Goal: Task Accomplishment & Management: Manage account settings

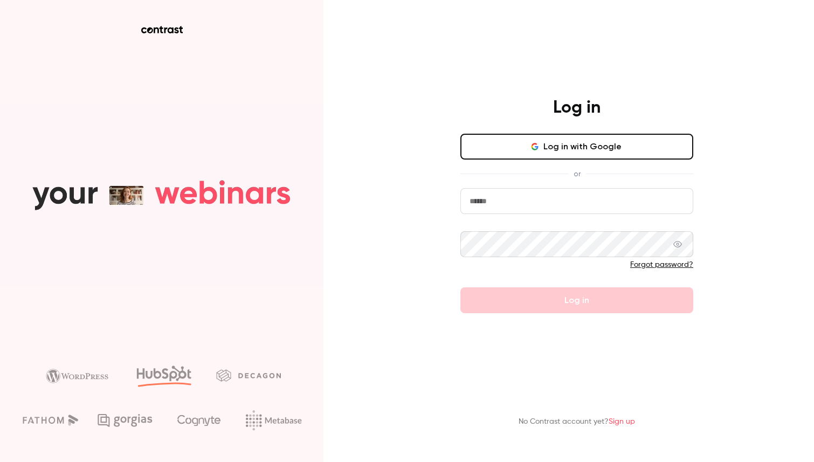
click at [505, 149] on button "Log in with Google" at bounding box center [577, 147] width 233 height 26
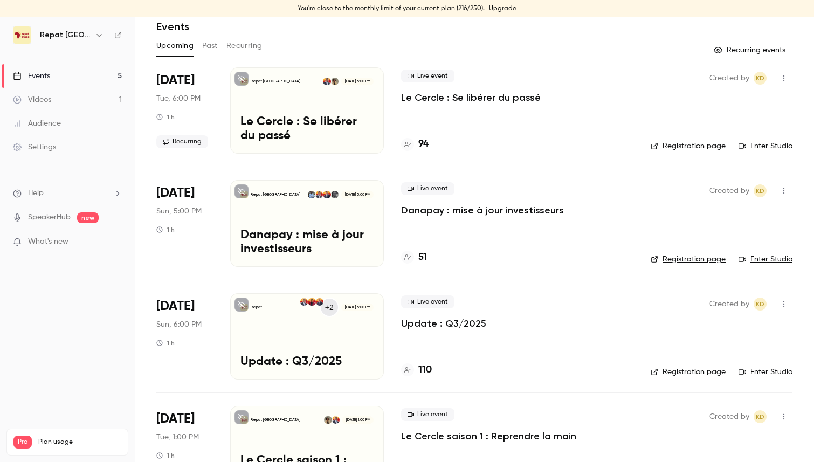
scroll to position [76, 0]
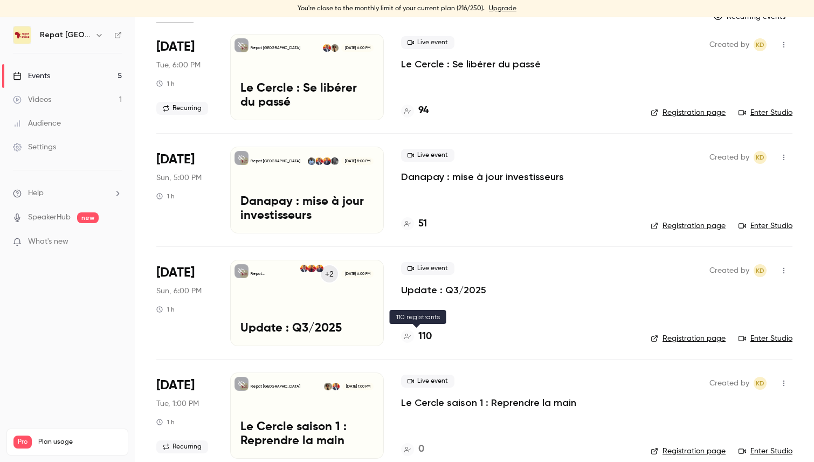
click at [427, 339] on h4 "110" at bounding box center [425, 337] width 13 height 15
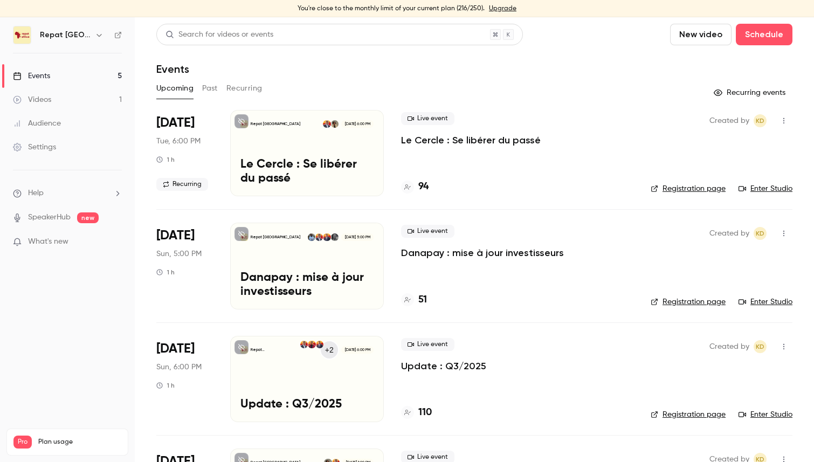
click at [422, 293] on h4 "51" at bounding box center [423, 300] width 9 height 15
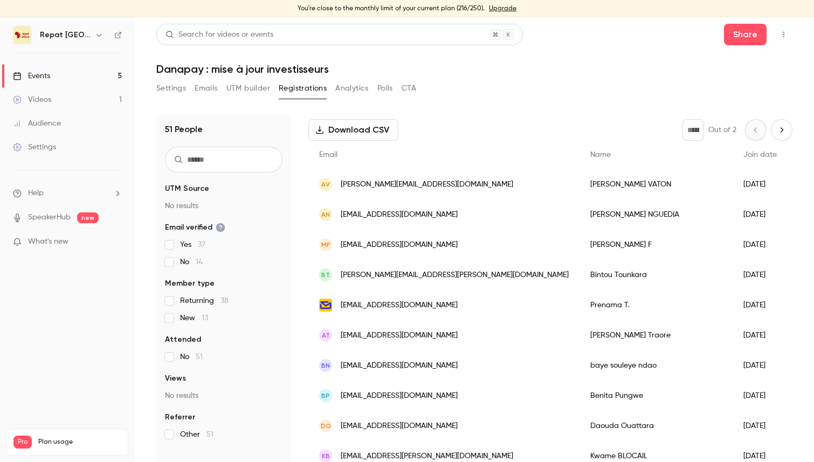
scroll to position [46, 0]
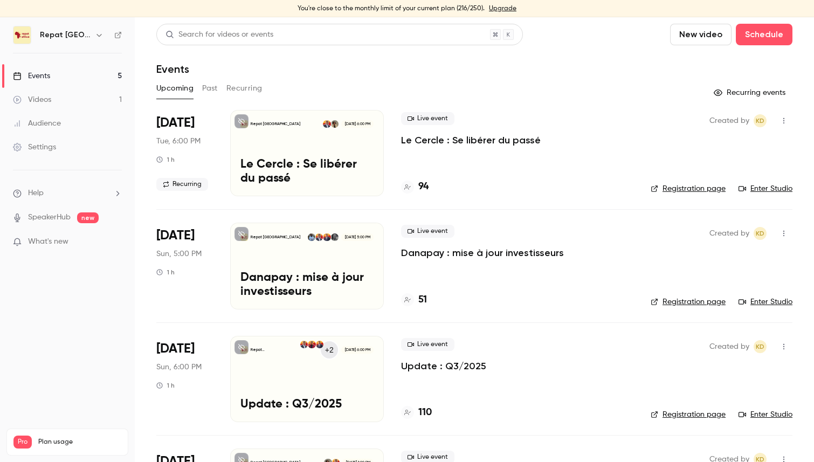
click at [45, 74] on div "Events" at bounding box center [31, 76] width 37 height 11
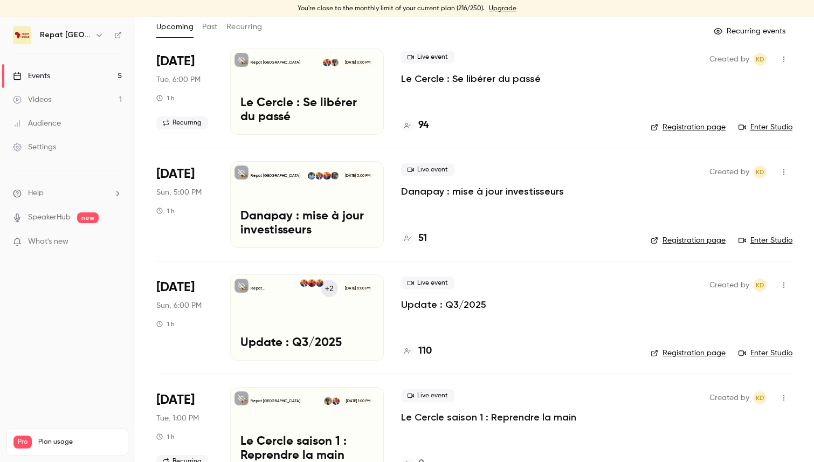
scroll to position [62, 0]
click at [328, 93] on div "Repat [GEOGRAPHIC_DATA] [DATE] 6:00 PM Le Cercle : Se libérer du passé" at bounding box center [307, 91] width 154 height 86
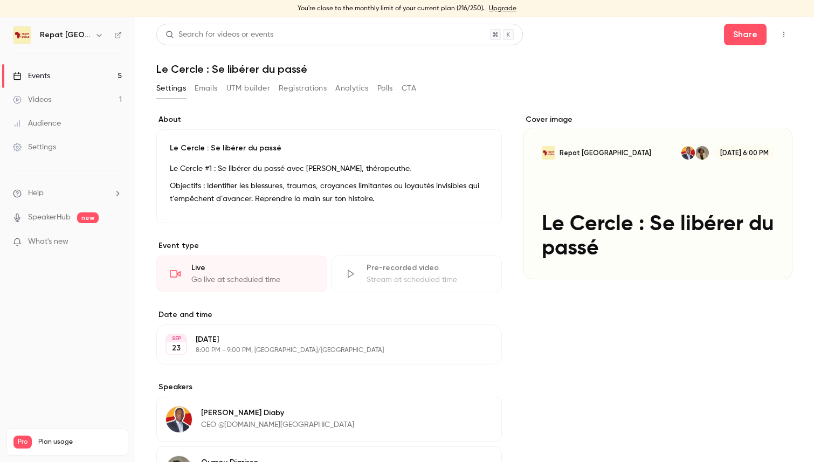
click at [66, 71] on link "Events 5" at bounding box center [67, 76] width 135 height 24
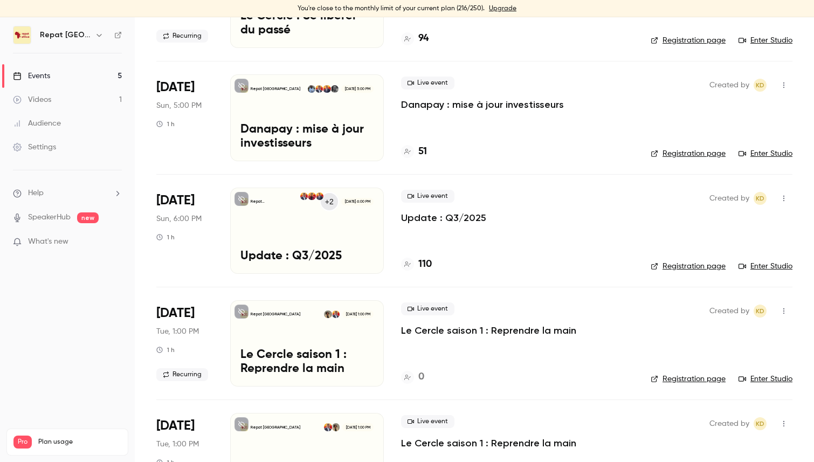
scroll to position [149, 0]
click at [455, 330] on p "Le Cercle saison 1 : Reprendre la main" at bounding box center [488, 330] width 175 height 13
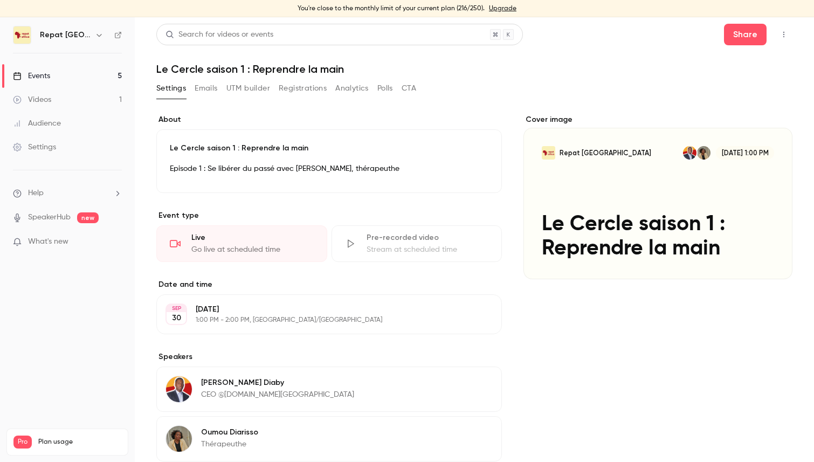
click at [474, 170] on button "Edit" at bounding box center [469, 171] width 39 height 17
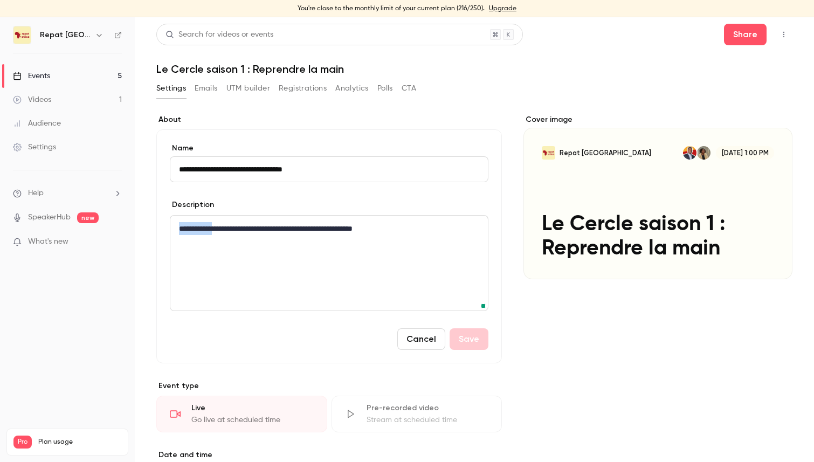
drag, startPoint x: 219, startPoint y: 228, endPoint x: 144, endPoint y: 228, distance: 75.0
click at [144, 228] on main "**********" at bounding box center [475, 239] width 680 height 445
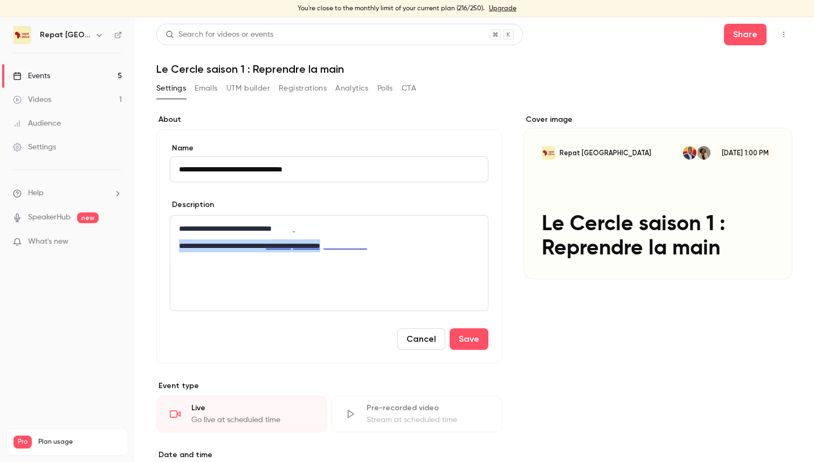
drag, startPoint x: 402, startPoint y: 243, endPoint x: 176, endPoint y: 248, distance: 226.1
click at [176, 248] on div "**********" at bounding box center [329, 263] width 318 height 95
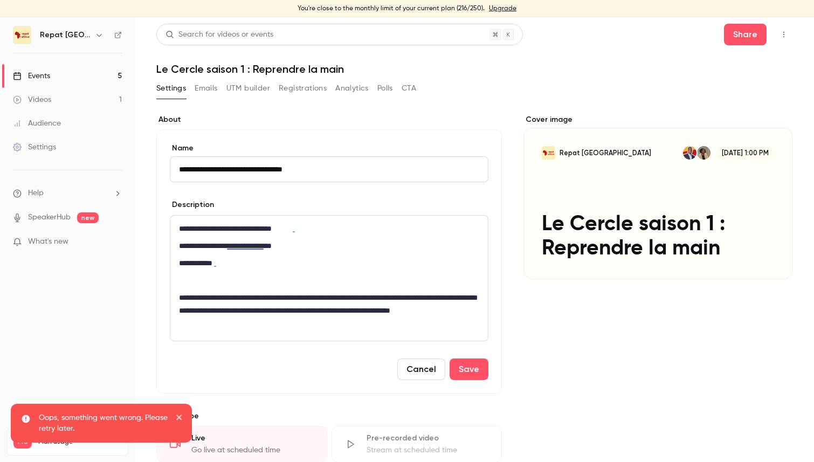
click at [178, 298] on div "**********" at bounding box center [329, 278] width 318 height 125
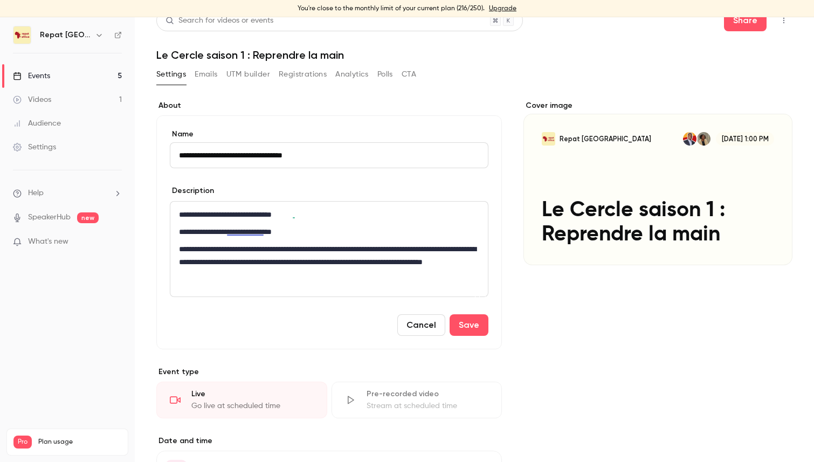
scroll to position [22, 0]
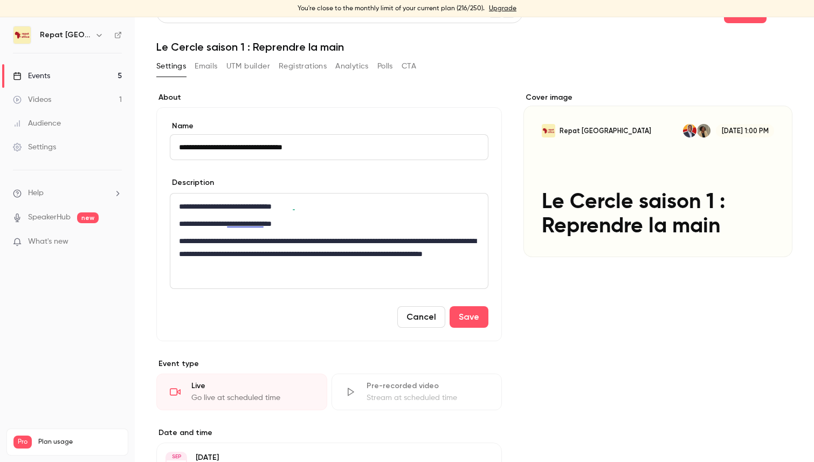
drag, startPoint x: 243, startPoint y: 145, endPoint x: 144, endPoint y: 145, distance: 98.7
click at [144, 145] on main "**********" at bounding box center [475, 239] width 680 height 445
click at [243, 145] on input "**********" at bounding box center [329, 147] width 319 height 26
drag, startPoint x: 312, startPoint y: 146, endPoint x: 246, endPoint y: 149, distance: 65.9
click at [246, 149] on input "**********" at bounding box center [329, 147] width 319 height 26
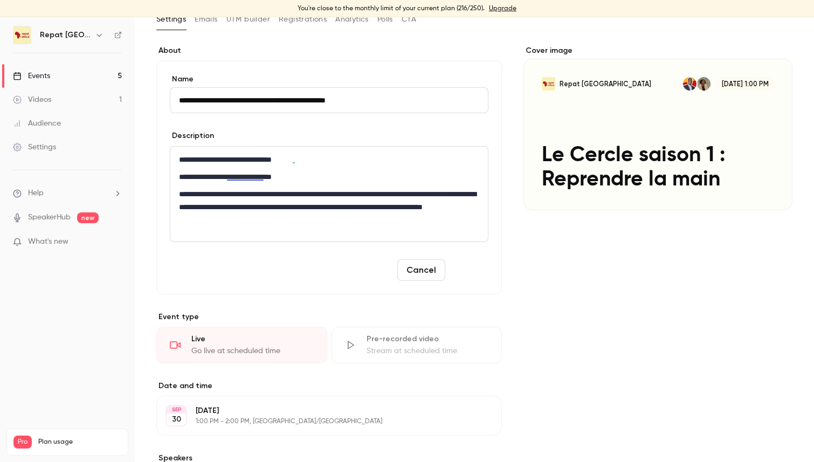
scroll to position [285, 0]
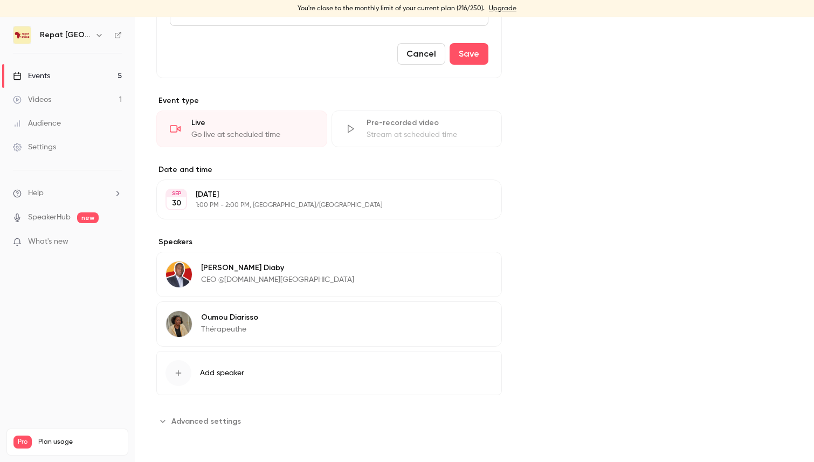
type input "**********"
click at [478, 320] on button "Edit" at bounding box center [473, 319] width 39 height 17
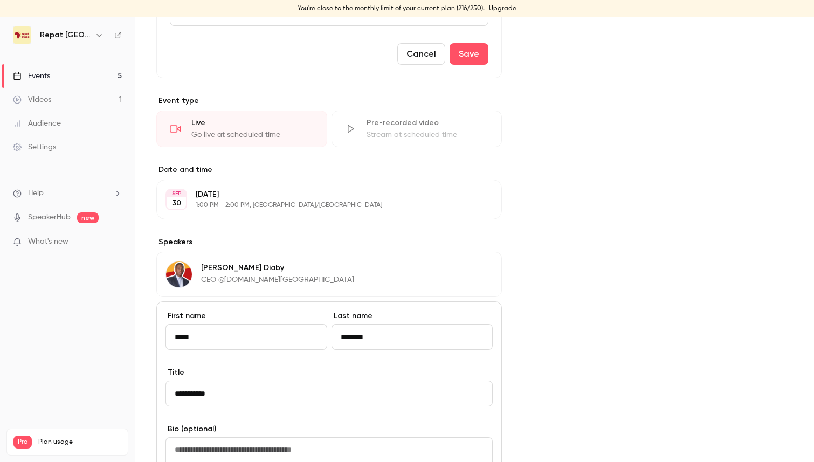
drag, startPoint x: 268, startPoint y: 334, endPoint x: 108, endPoint y: 326, distance: 159.9
click at [108, 326] on div "**********" at bounding box center [407, 239] width 814 height 445
type input "******"
type input "*********"
click at [204, 393] on input "**********" at bounding box center [329, 394] width 327 height 26
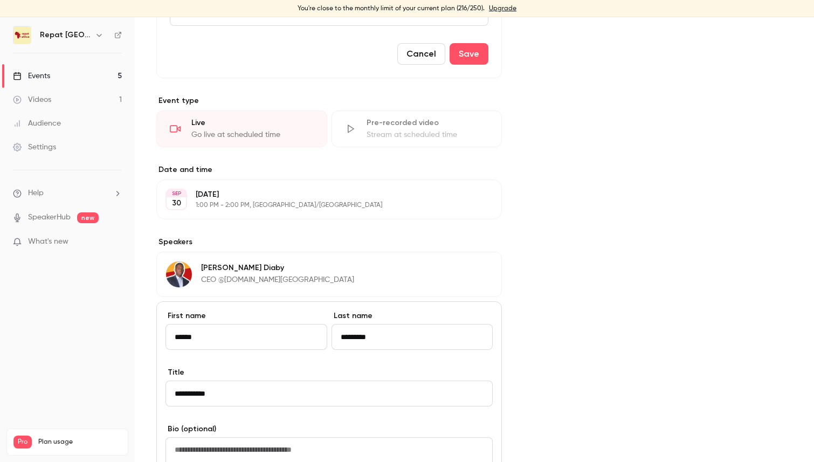
click at [204, 393] on input "**********" at bounding box center [329, 394] width 327 height 26
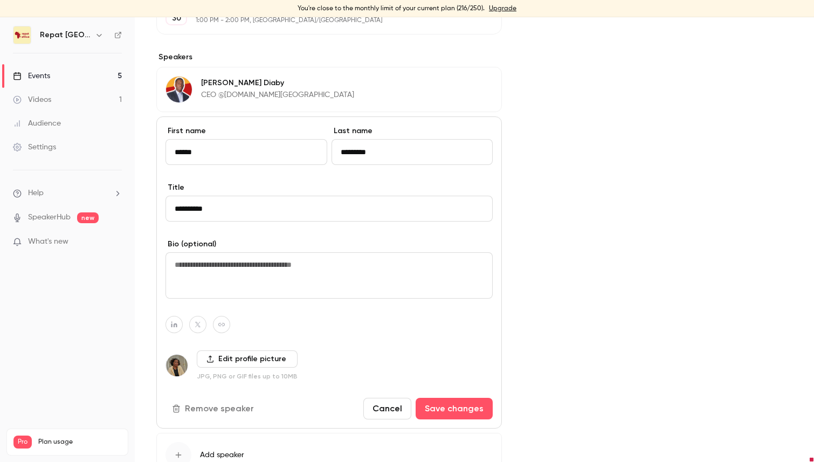
scroll to position [497, 0]
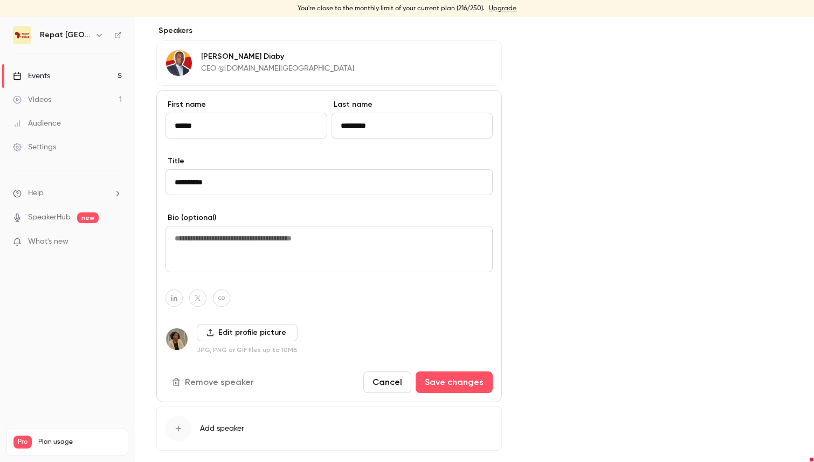
type input "**********"
click at [238, 329] on label "Edit profile picture" at bounding box center [247, 332] width 101 height 17
click at [0, 0] on input "Edit profile picture" at bounding box center [0, 0] width 0 height 0
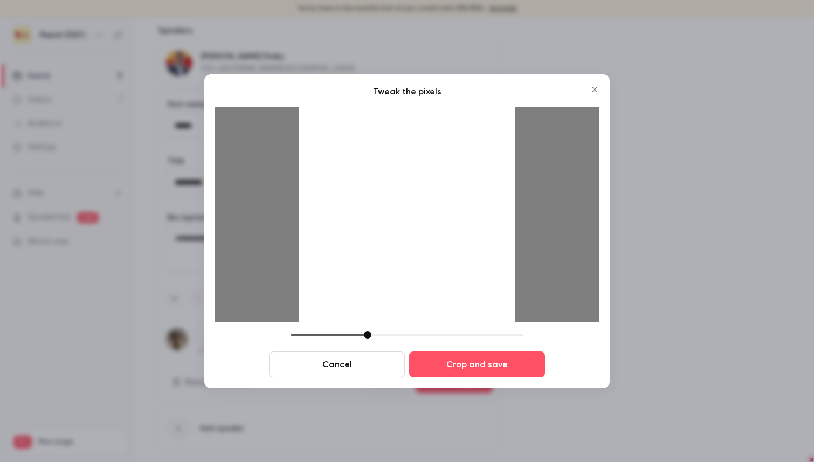
drag, startPoint x: 450, startPoint y: 264, endPoint x: 450, endPoint y: 287, distance: 23.7
click at [450, 287] on div at bounding box center [407, 215] width 216 height 216
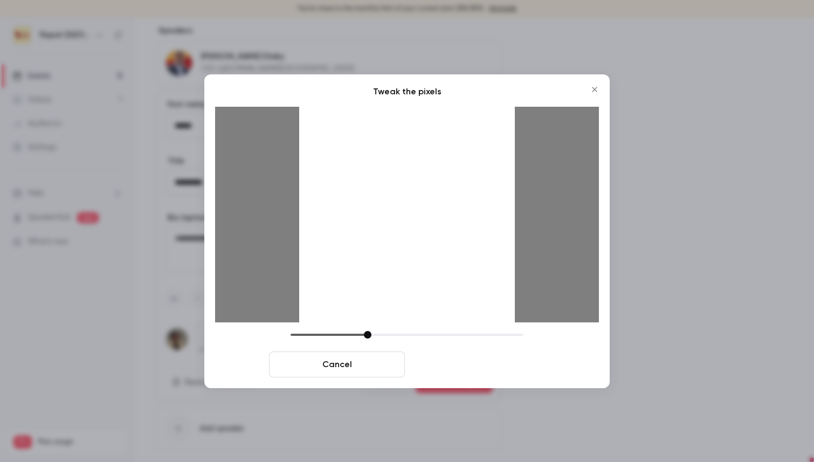
click at [462, 366] on button "Crop and save" at bounding box center [477, 365] width 136 height 26
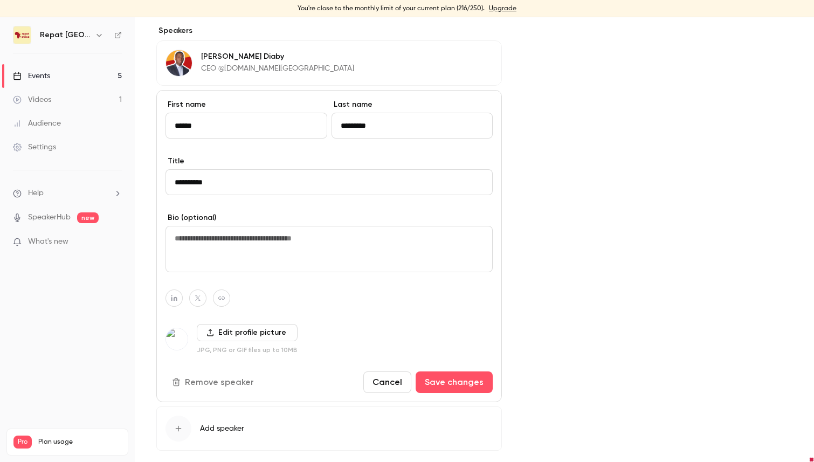
click at [472, 366] on div "**********" at bounding box center [329, 246] width 346 height 312
click at [466, 381] on button "Save changes" at bounding box center [454, 383] width 77 height 22
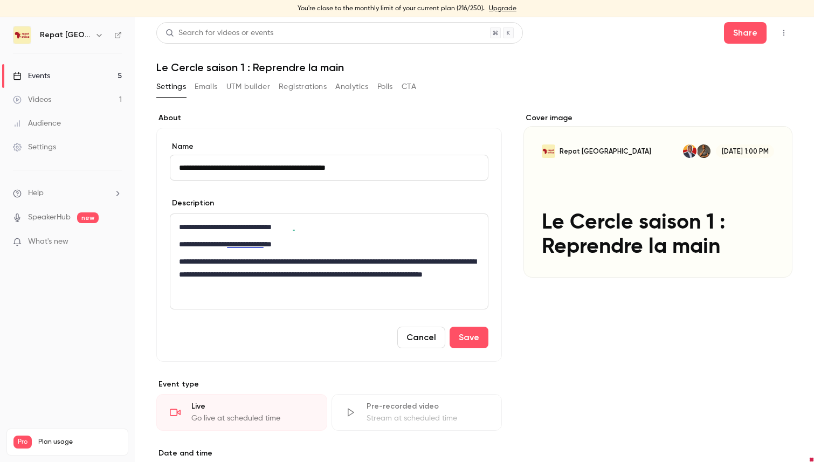
scroll to position [0, 0]
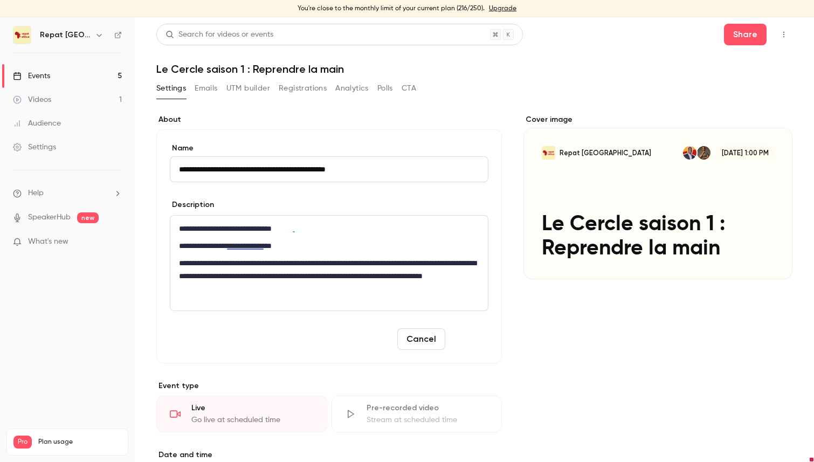
click at [469, 334] on button "Save" at bounding box center [469, 339] width 39 height 22
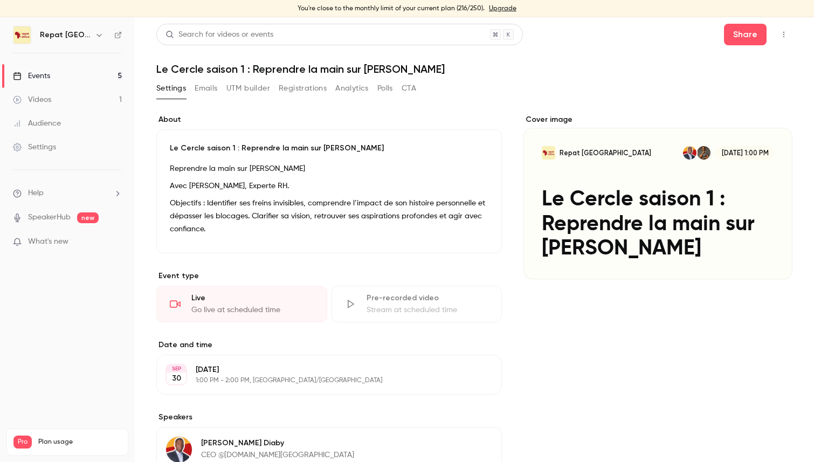
click at [55, 78] on link "Events 5" at bounding box center [67, 76] width 135 height 24
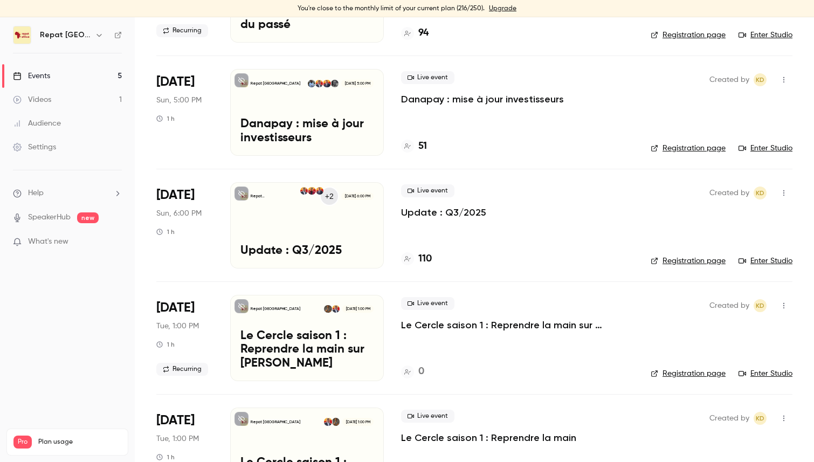
scroll to position [168, 0]
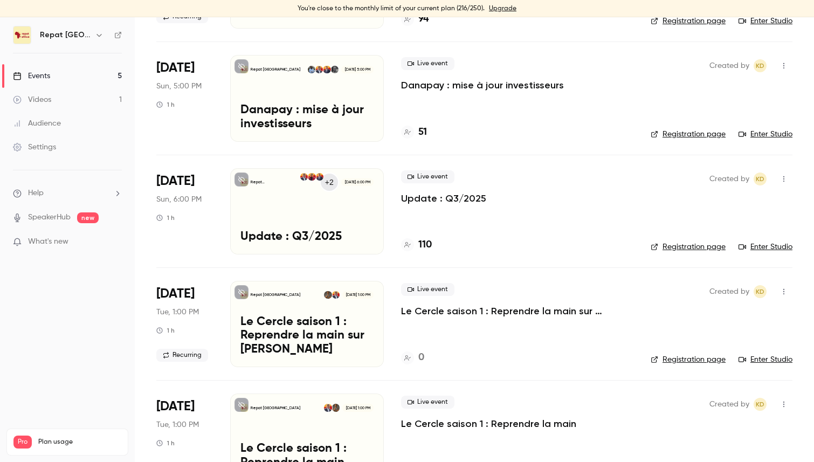
click at [359, 316] on p "Le Cercle saison 1 : Reprendre la main sur [PERSON_NAME]" at bounding box center [307, 337] width 133 height 42
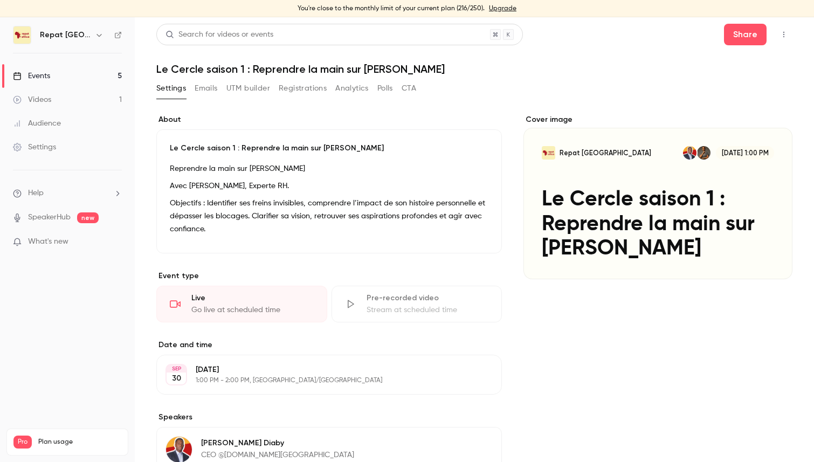
click at [463, 149] on p "Le Cercle saison 1 : Reprendre la main sur [PERSON_NAME]" at bounding box center [329, 148] width 319 height 11
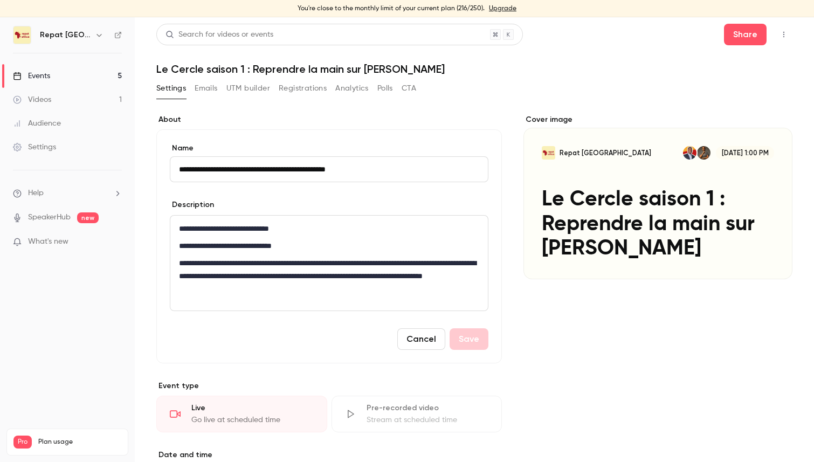
drag, startPoint x: 242, startPoint y: 168, endPoint x: 211, endPoint y: 169, distance: 30.2
click at [211, 169] on input "**********" at bounding box center [329, 169] width 319 height 26
type input "**********"
click at [466, 343] on button "Save" at bounding box center [469, 339] width 39 height 22
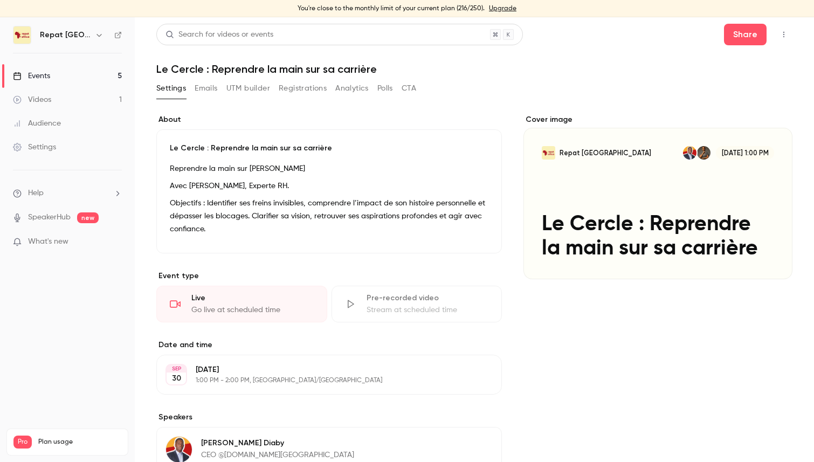
click at [78, 72] on link "Events 5" at bounding box center [67, 76] width 135 height 24
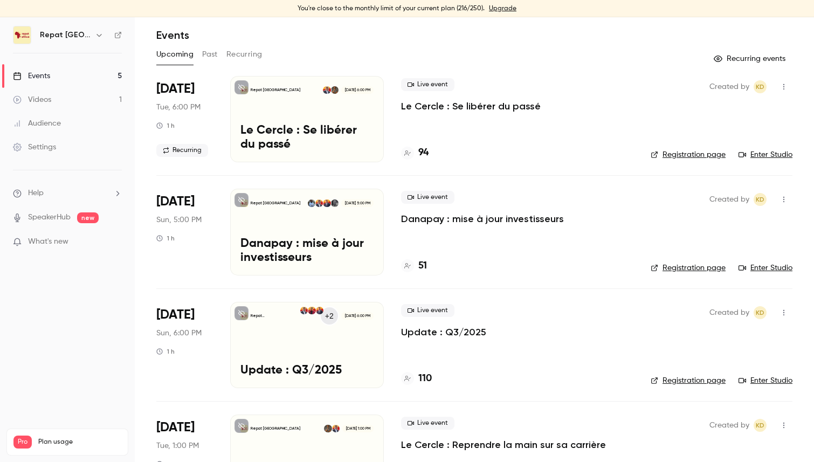
scroll to position [57, 0]
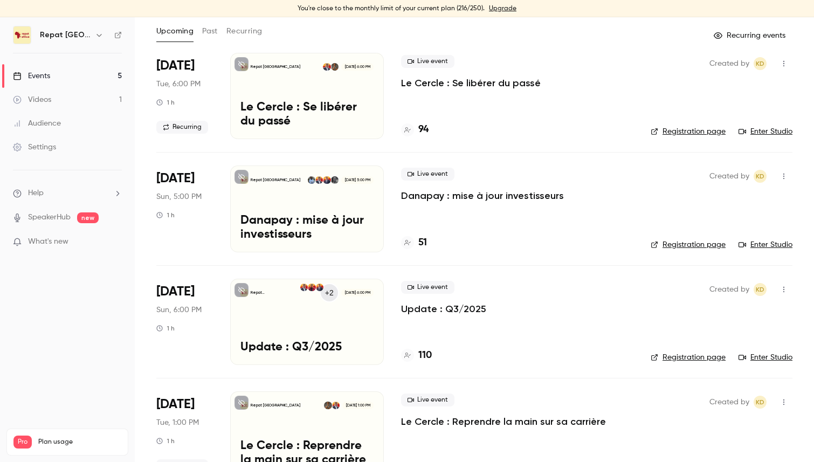
click at [429, 129] on h4 "94" at bounding box center [424, 129] width 10 height 15
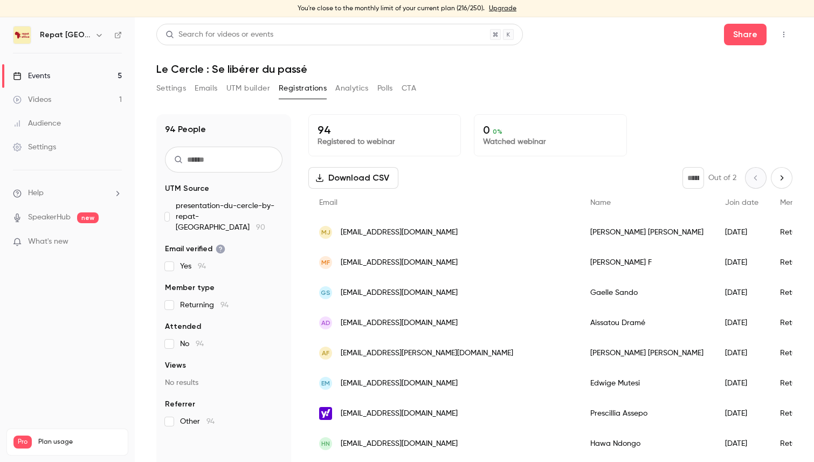
click at [62, 74] on link "Events 5" at bounding box center [67, 76] width 135 height 24
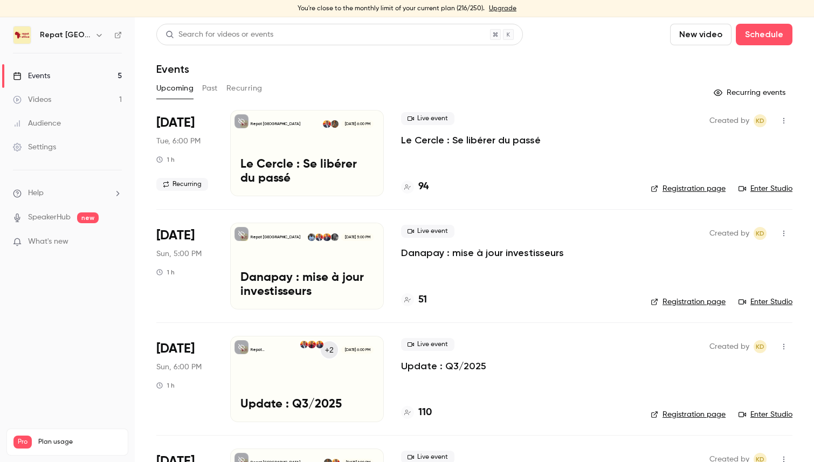
click at [363, 146] on div "Repat [GEOGRAPHIC_DATA] [DATE] 6:00 PM Le Cercle : Se libérer du passé" at bounding box center [307, 153] width 154 height 86
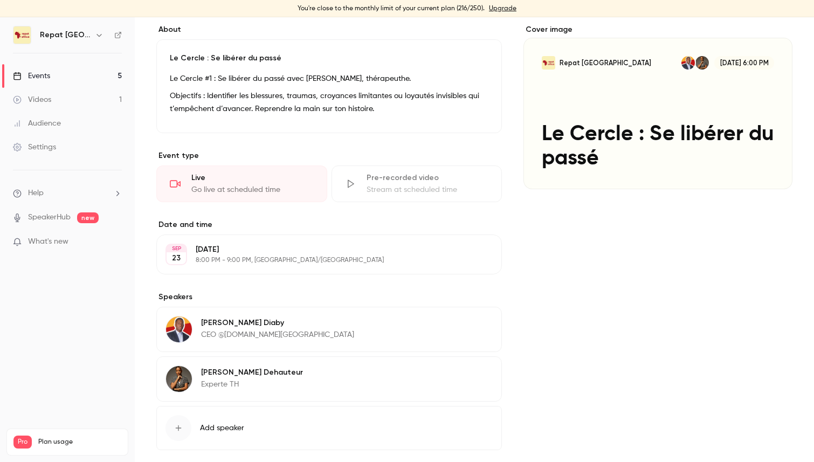
scroll to position [85, 0]
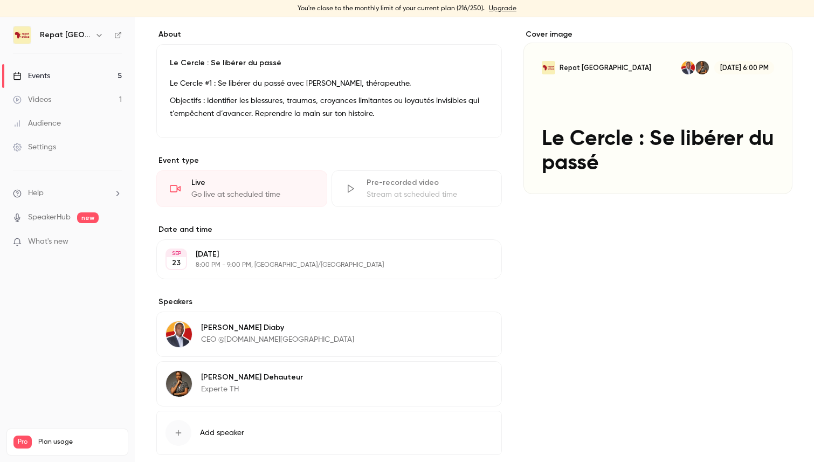
click at [476, 381] on button "Edit" at bounding box center [473, 379] width 39 height 17
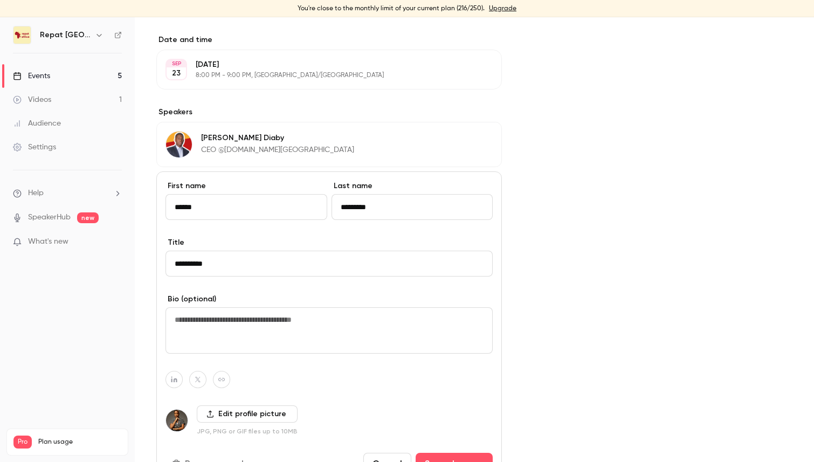
scroll to position [312, 0]
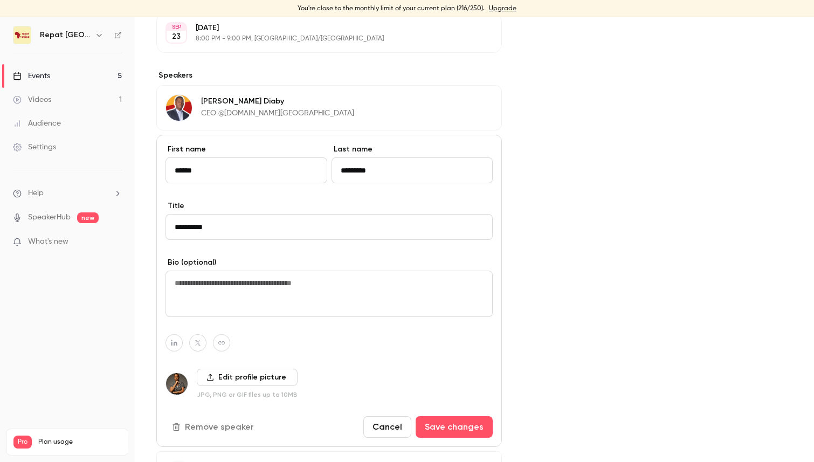
click at [391, 431] on button "Cancel" at bounding box center [388, 427] width 48 height 22
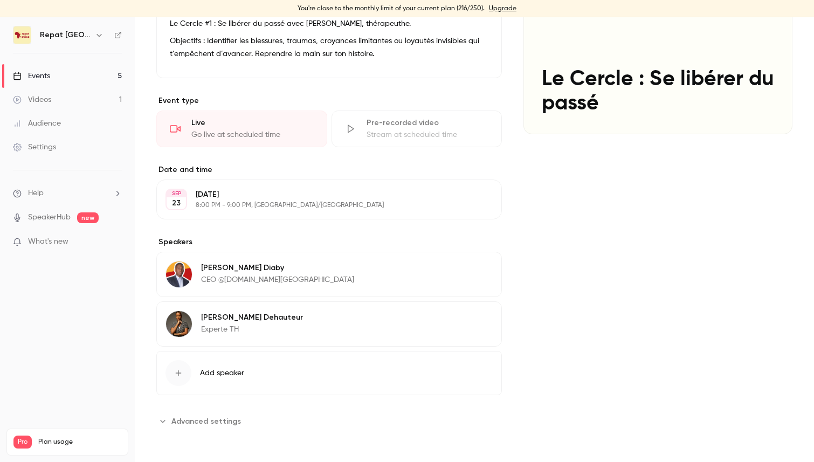
scroll to position [145, 0]
click at [470, 318] on button "Edit" at bounding box center [473, 319] width 39 height 17
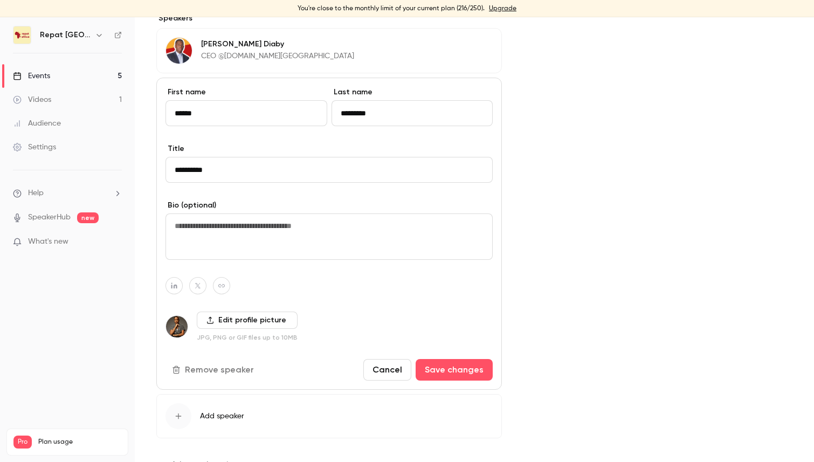
scroll to position [370, 0]
click at [224, 372] on button "Remove speaker" at bounding box center [214, 369] width 97 height 22
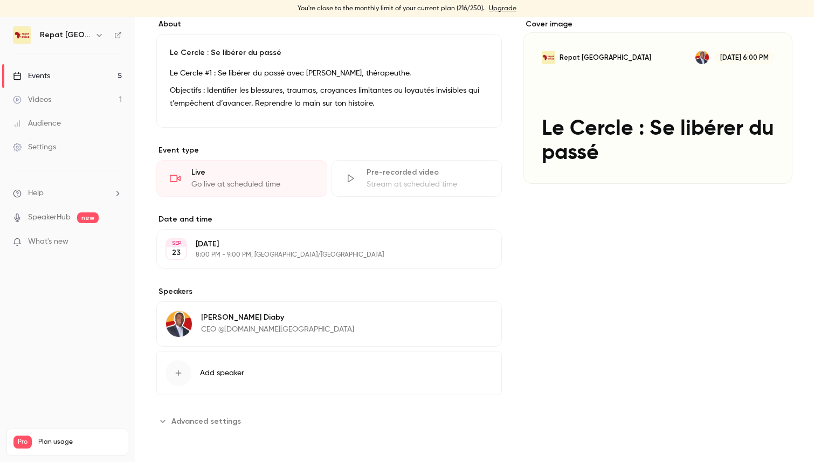
click at [231, 376] on span "Add speaker" at bounding box center [222, 373] width 44 height 11
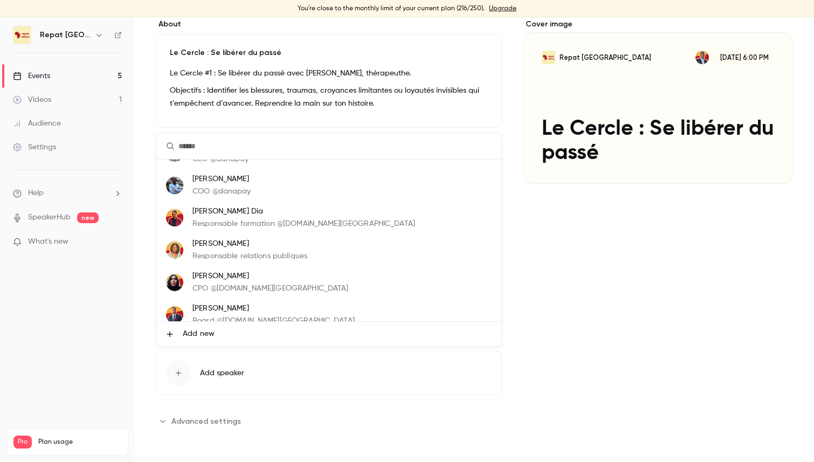
scroll to position [65, 0]
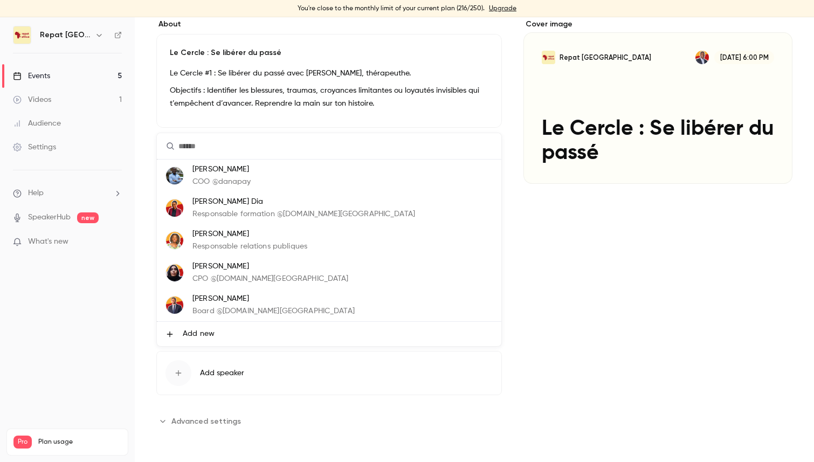
click at [235, 334] on li "Add new" at bounding box center [329, 334] width 345 height 24
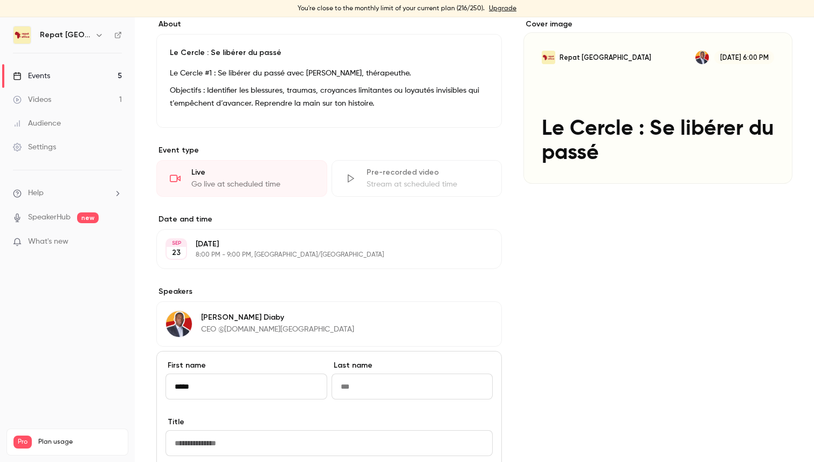
type input "*****"
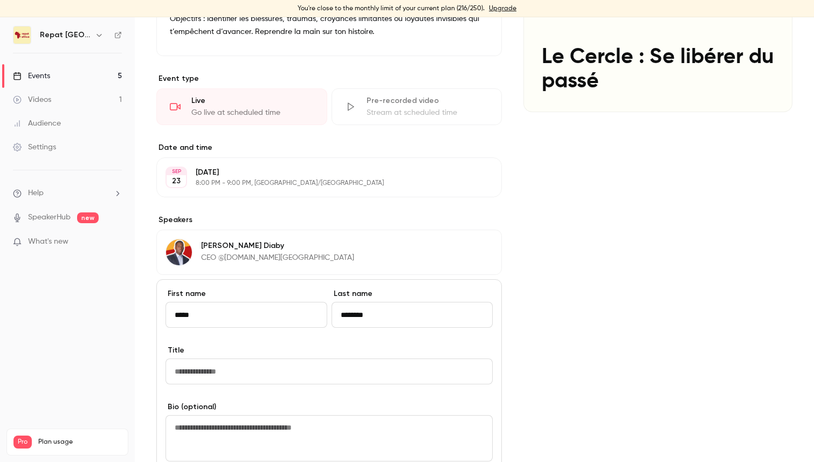
type input "********"
click at [246, 366] on input "Title" at bounding box center [329, 372] width 327 height 26
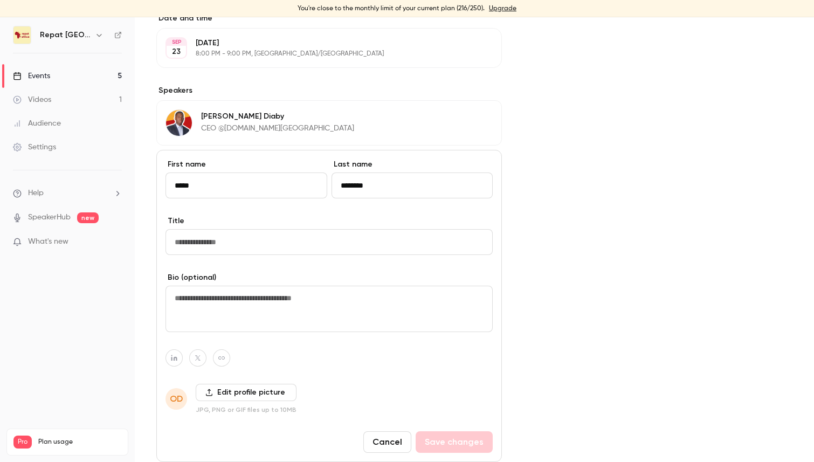
scroll to position [313, 0]
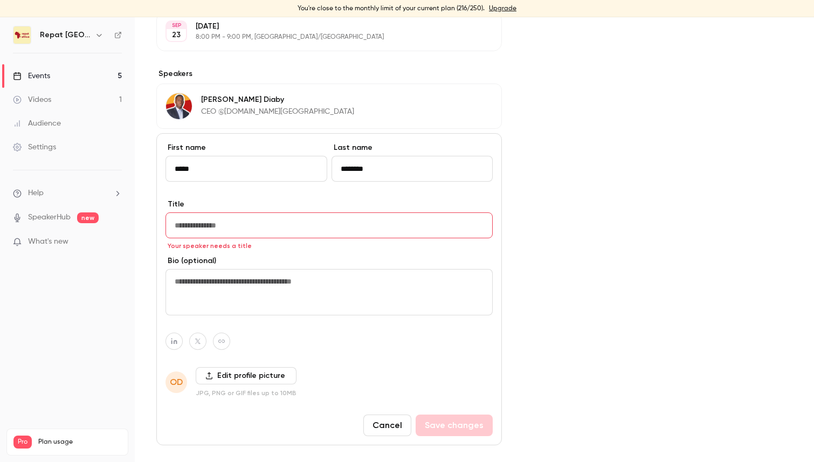
click at [216, 375] on label "Edit profile picture" at bounding box center [246, 375] width 101 height 17
click at [0, 0] on input "Edit profile picture" at bounding box center [0, 0] width 0 height 0
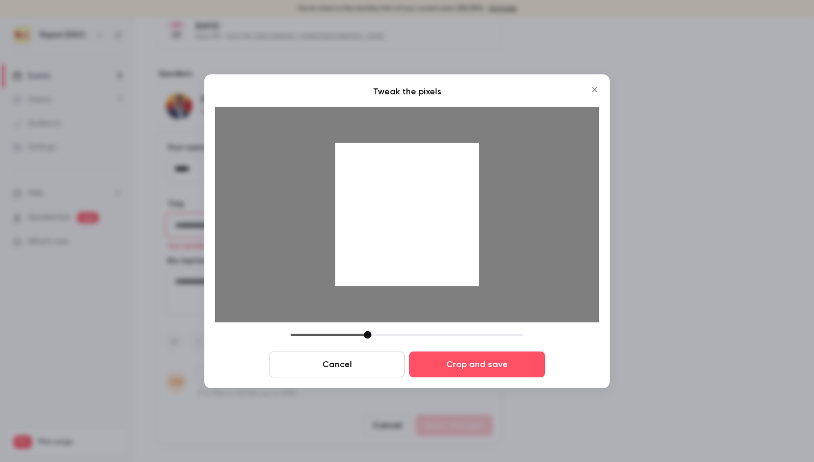
drag, startPoint x: 455, startPoint y: 230, endPoint x: 466, endPoint y: 281, distance: 52.0
click at [467, 281] on div at bounding box center [407, 214] width 144 height 144
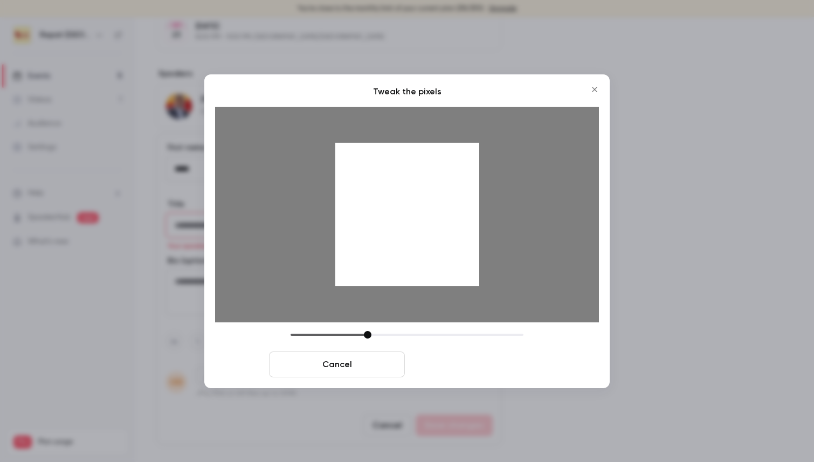
click at [481, 364] on button "Crop and save" at bounding box center [477, 365] width 136 height 26
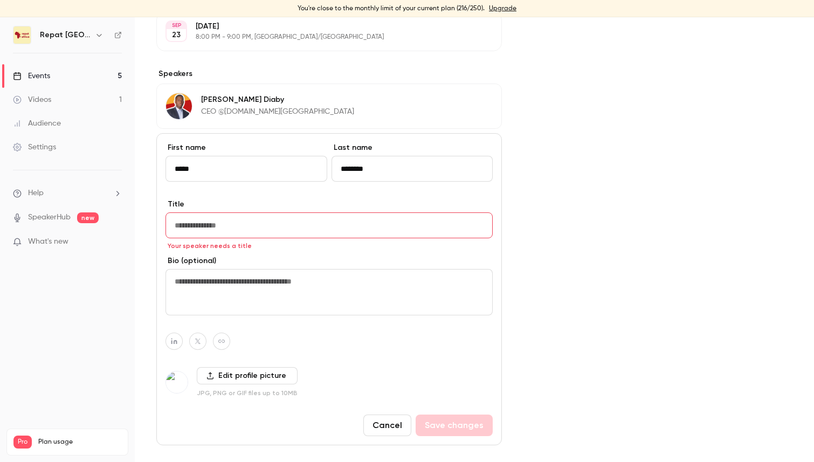
click at [270, 222] on input "Title" at bounding box center [329, 226] width 327 height 26
type input "**********"
click at [427, 422] on button "Save changes" at bounding box center [454, 426] width 77 height 22
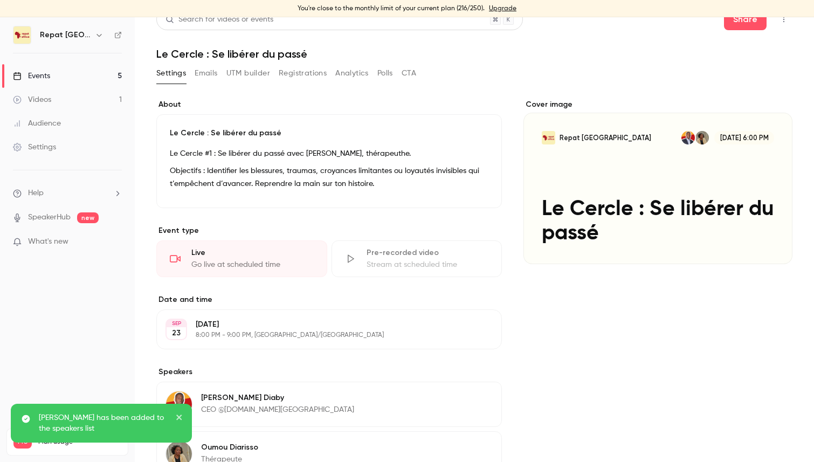
scroll to position [0, 0]
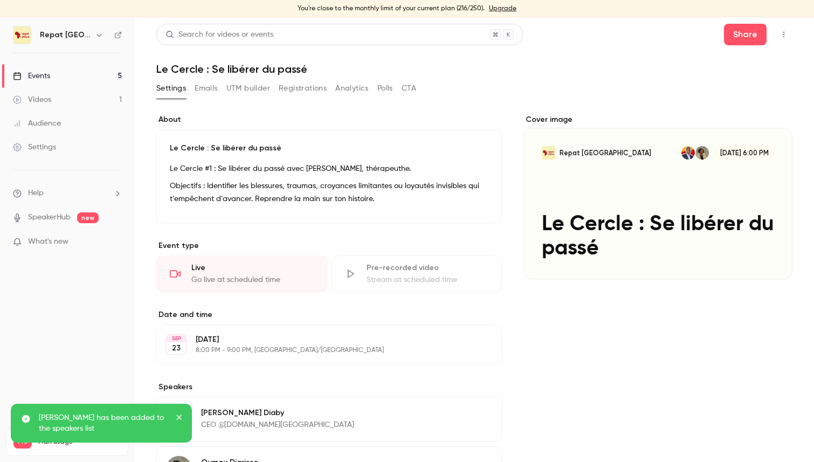
click at [75, 73] on link "Events 5" at bounding box center [67, 76] width 135 height 24
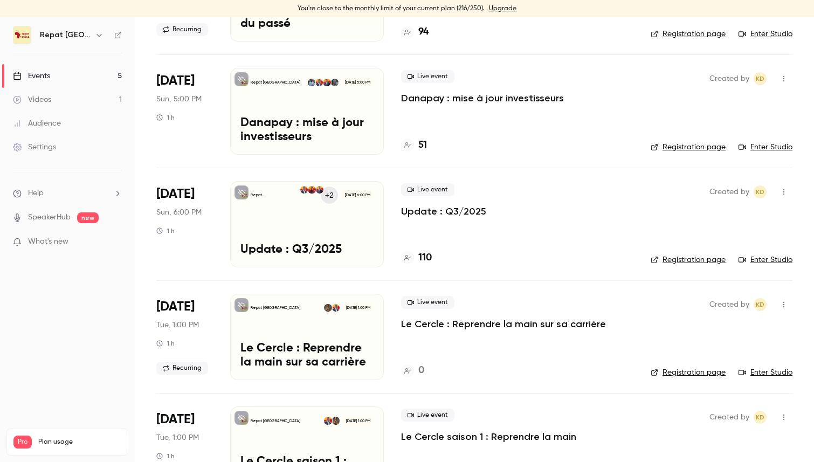
scroll to position [183, 0]
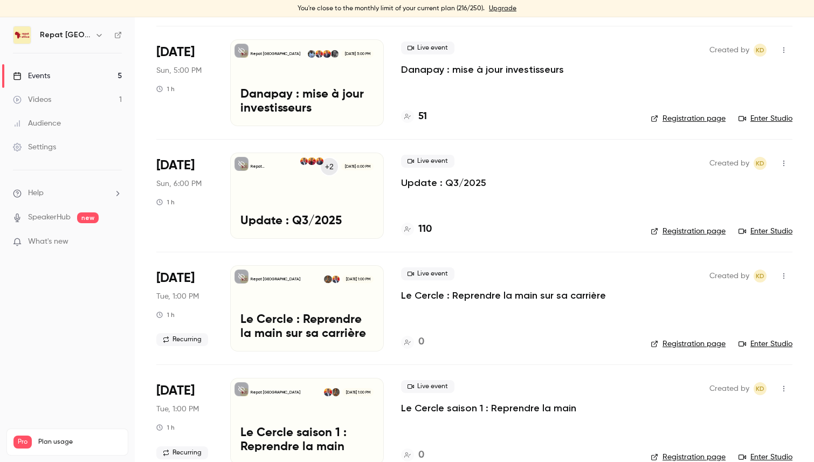
click at [477, 296] on p "Le Cercle : Reprendre la main sur sa carrière" at bounding box center [503, 295] width 205 height 13
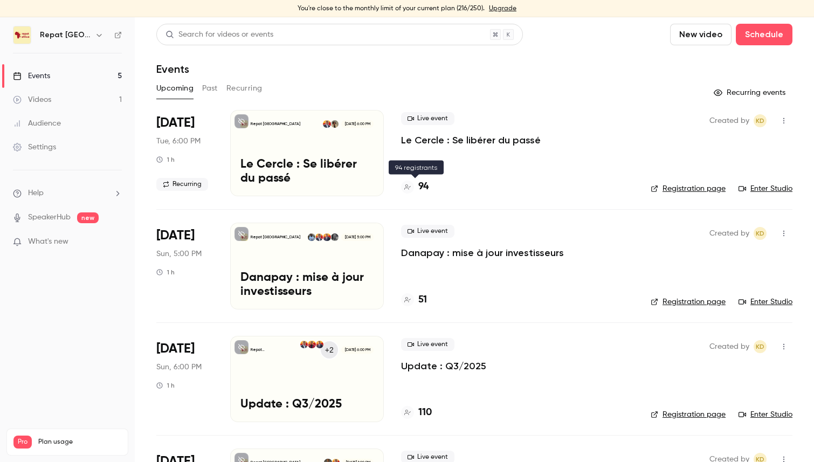
click at [423, 186] on h4 "94" at bounding box center [424, 187] width 10 height 15
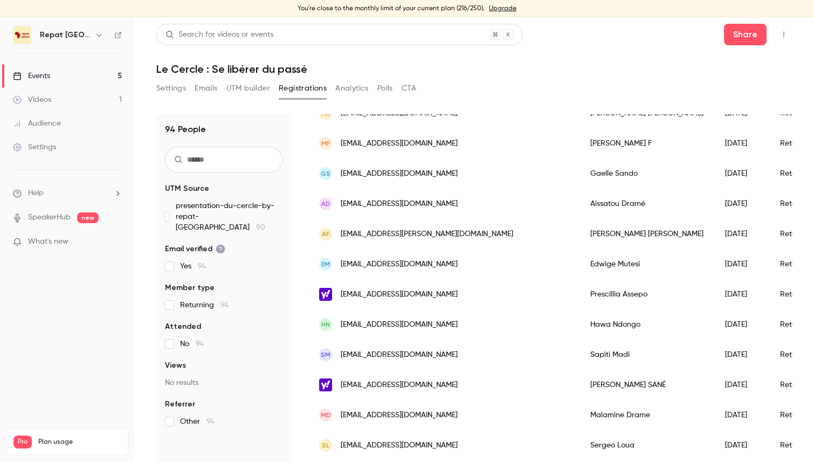
scroll to position [232, 0]
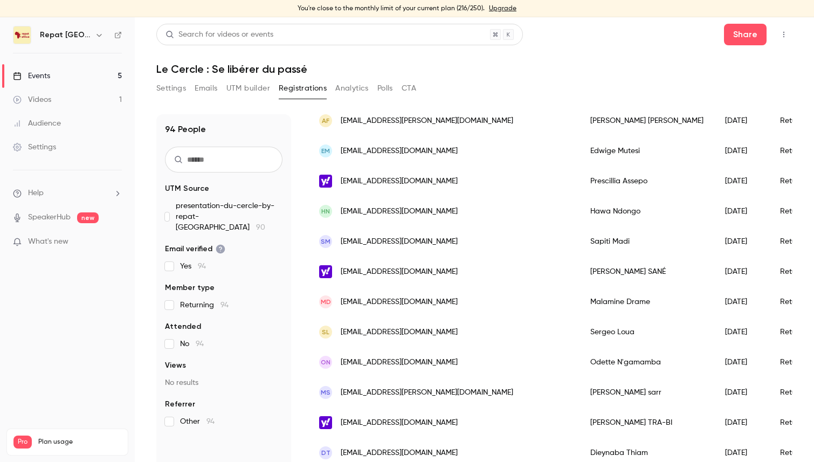
click at [45, 74] on div "Events" at bounding box center [31, 76] width 37 height 11
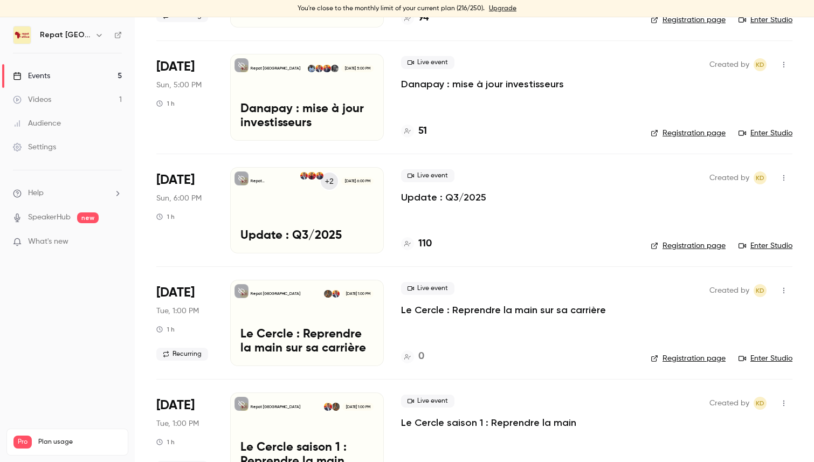
scroll to position [205, 0]
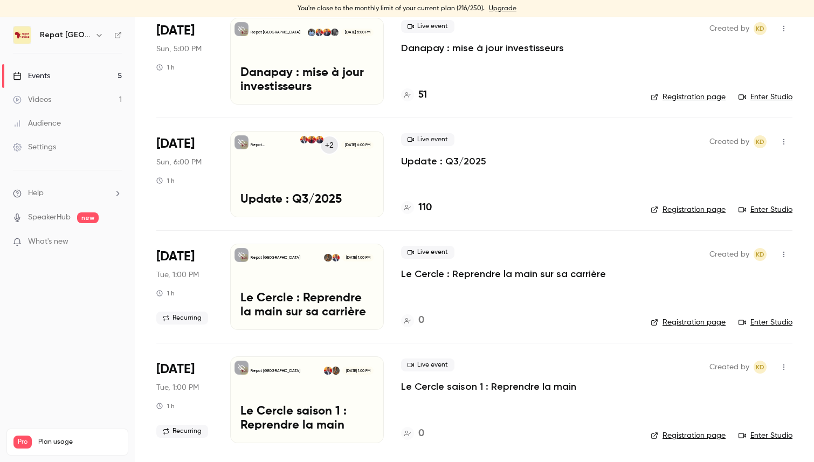
click at [429, 209] on h4 "110" at bounding box center [425, 208] width 13 height 15
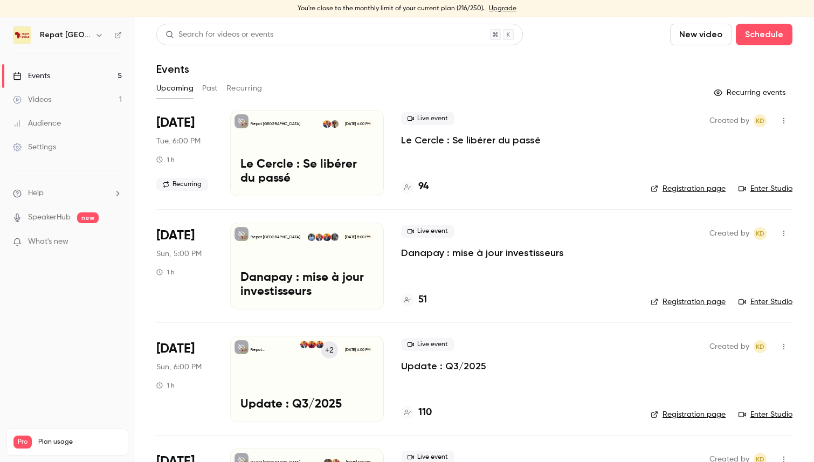
click at [211, 86] on button "Past" at bounding box center [210, 88] width 16 height 17
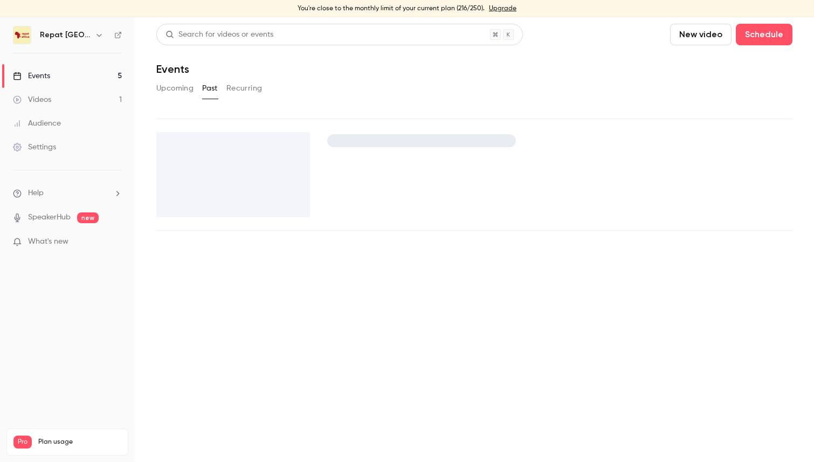
click at [179, 87] on button "Upcoming" at bounding box center [174, 88] width 37 height 17
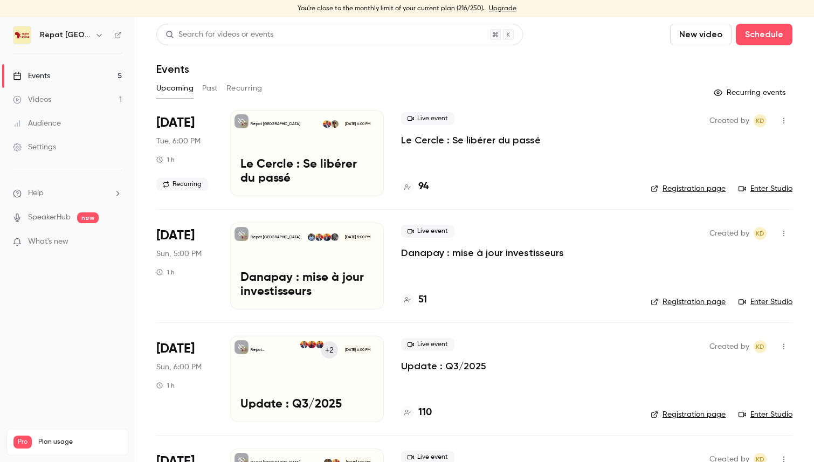
click at [256, 87] on button "Recurring" at bounding box center [245, 88] width 36 height 17
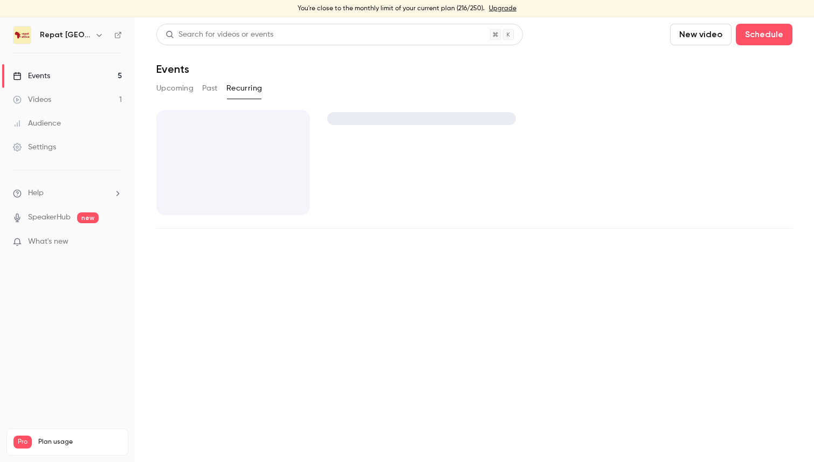
click at [212, 87] on button "Past" at bounding box center [210, 88] width 16 height 17
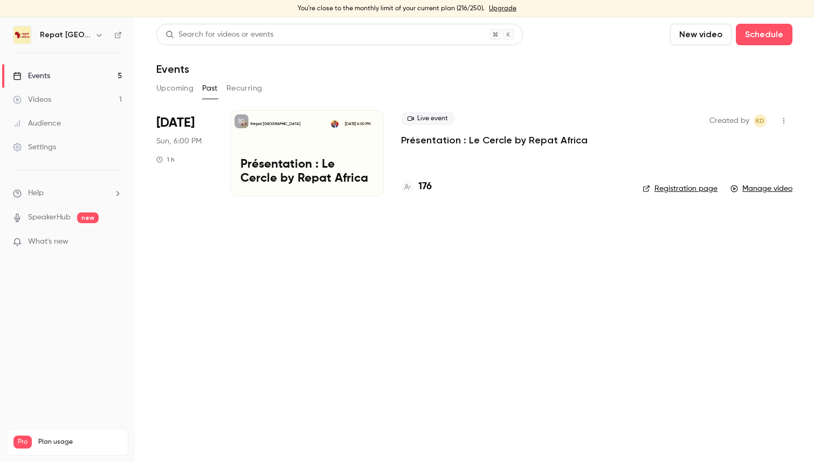
click at [180, 88] on button "Upcoming" at bounding box center [174, 88] width 37 height 17
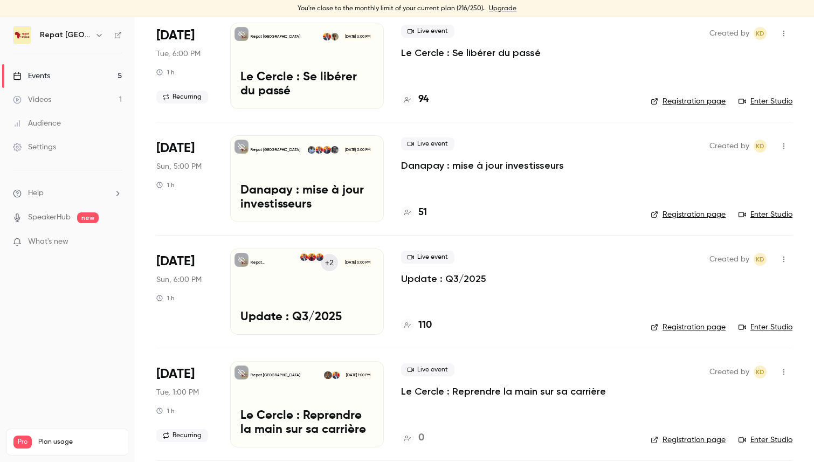
scroll to position [92, 0]
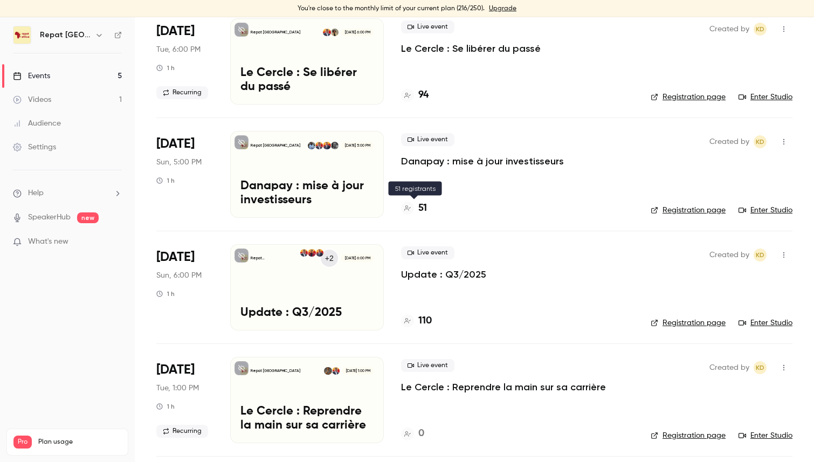
click at [422, 206] on h4 "51" at bounding box center [423, 208] width 9 height 15
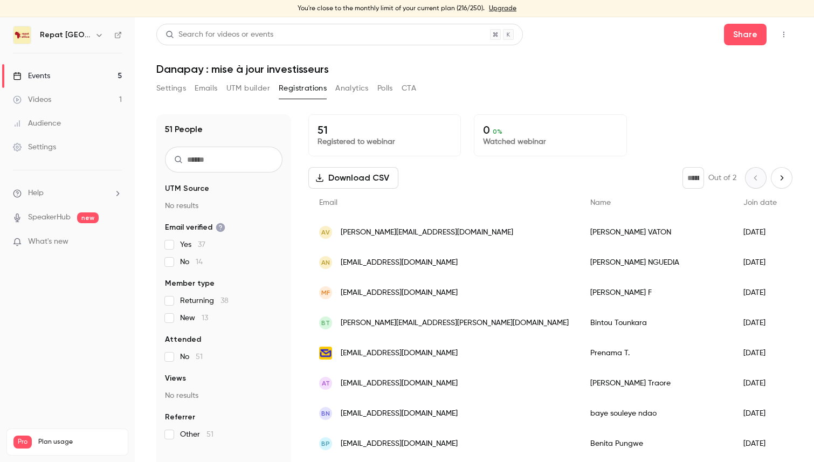
click at [232, 160] on input "text" at bounding box center [224, 160] width 118 height 26
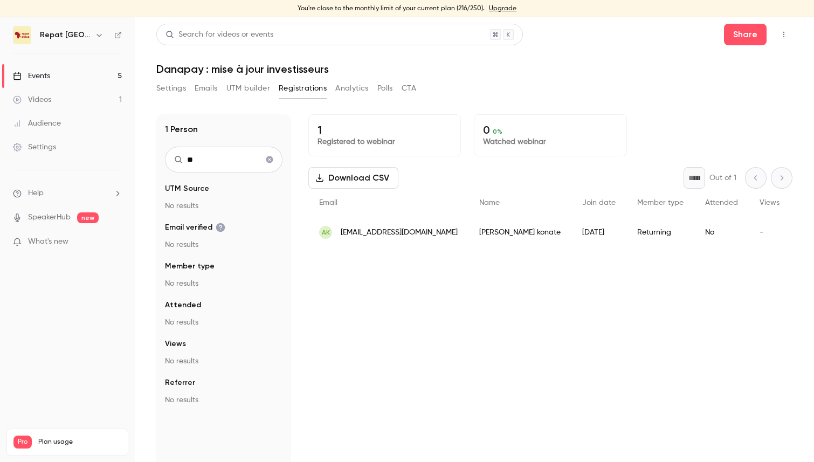
type input "*"
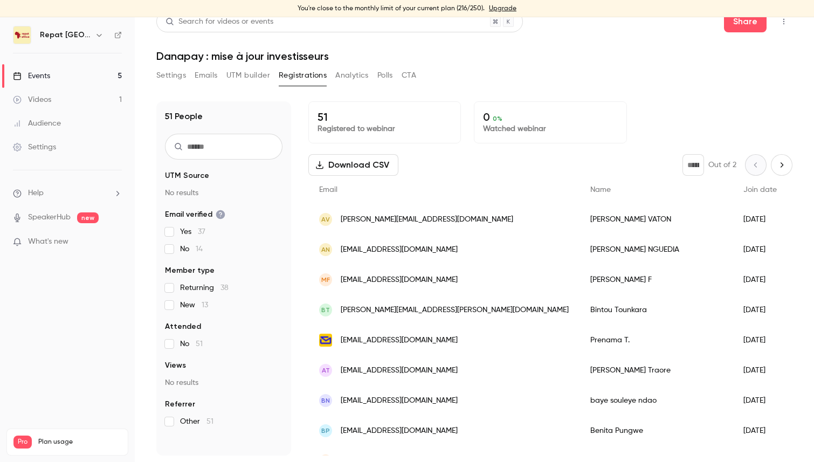
click at [69, 85] on link "Events 5" at bounding box center [67, 76] width 135 height 24
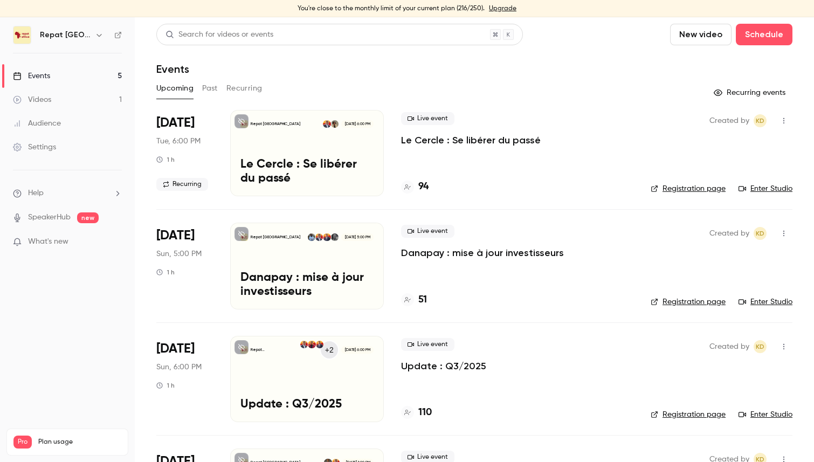
click at [71, 73] on link "Events 5" at bounding box center [67, 76] width 135 height 24
click at [424, 186] on h4 "94" at bounding box center [424, 187] width 10 height 15
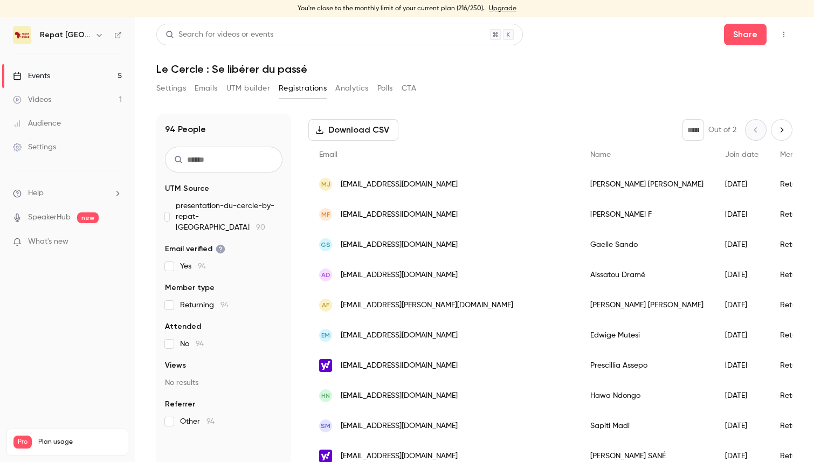
scroll to position [67, 0]
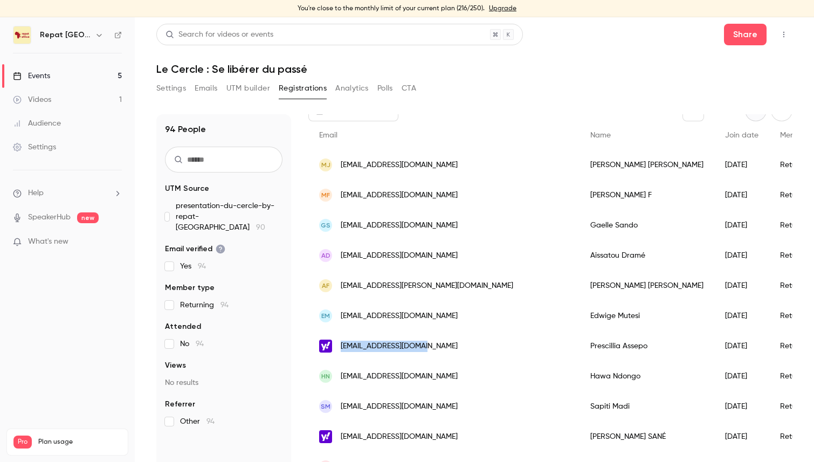
drag, startPoint x: 419, startPoint y: 346, endPoint x: 340, endPoint y: 347, distance: 78.8
click at [340, 347] on div "[EMAIL_ADDRESS][DOMAIN_NAME]" at bounding box center [444, 346] width 271 height 30
copy span "[EMAIL_ADDRESS][DOMAIN_NAME]"
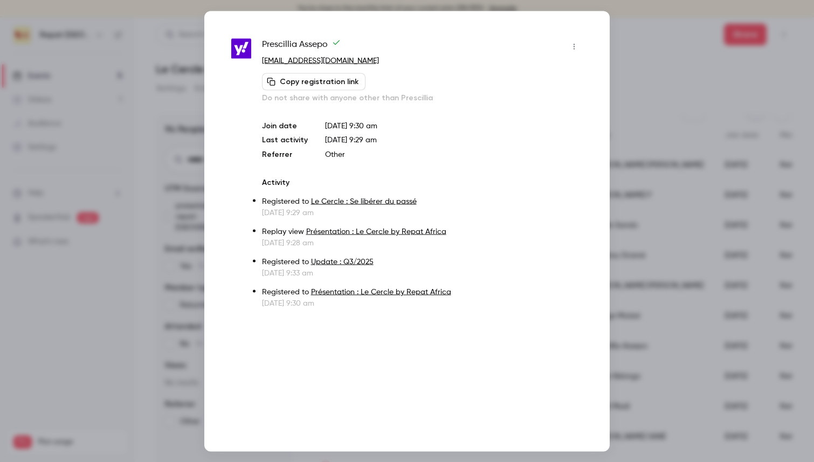
click at [191, 81] on div at bounding box center [407, 231] width 814 height 462
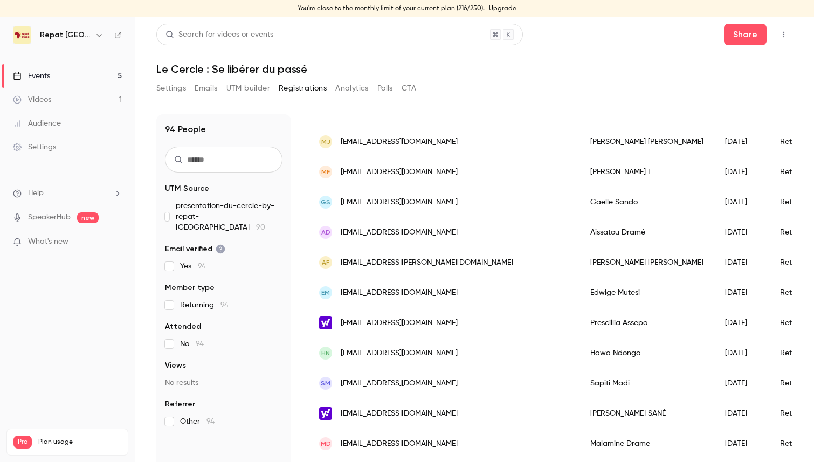
scroll to position [108, 0]
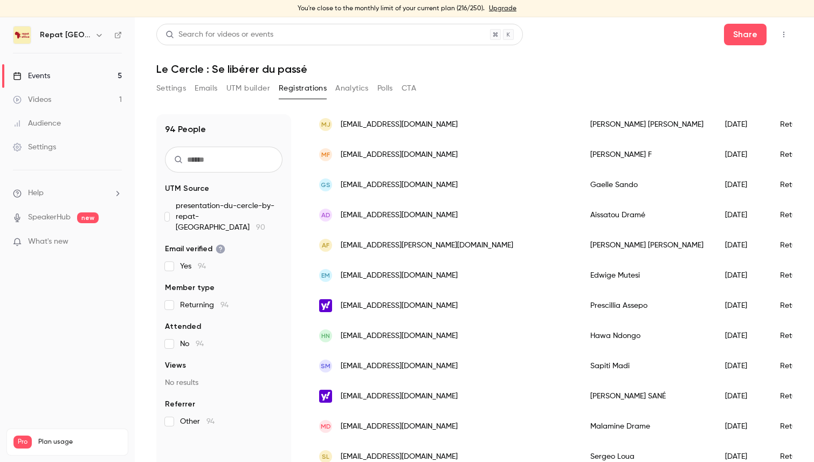
click at [412, 338] on span "[EMAIL_ADDRESS][DOMAIN_NAME]" at bounding box center [399, 336] width 117 height 11
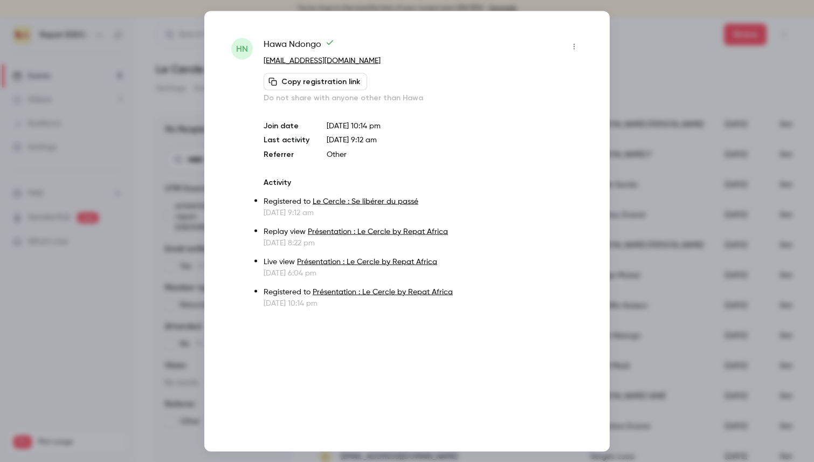
click at [191, 216] on div at bounding box center [407, 231] width 814 height 462
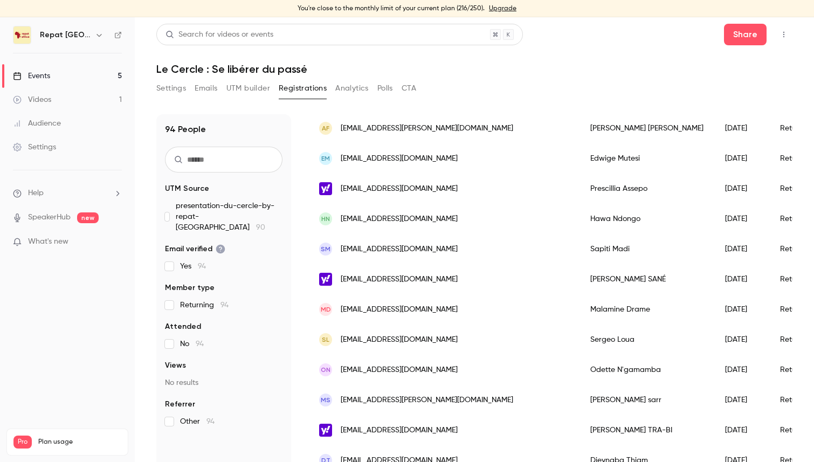
scroll to position [244, 0]
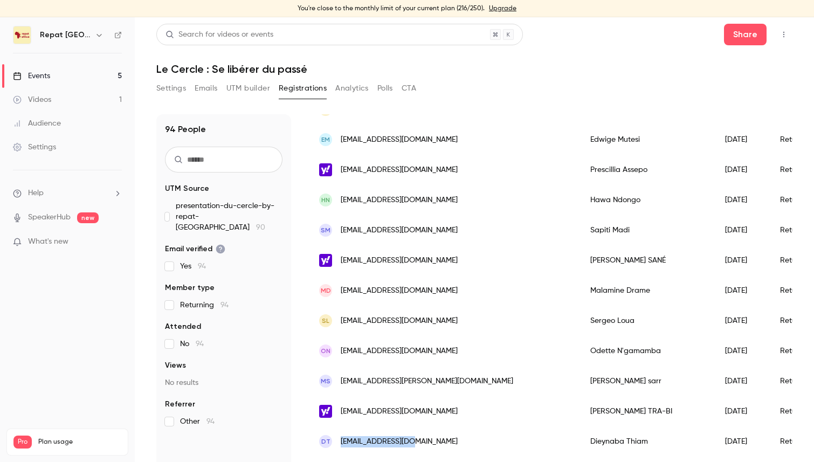
drag, startPoint x: 419, startPoint y: 441, endPoint x: 341, endPoint y: 442, distance: 78.2
click at [341, 442] on div "DT [EMAIL_ADDRESS][DOMAIN_NAME]" at bounding box center [444, 442] width 271 height 30
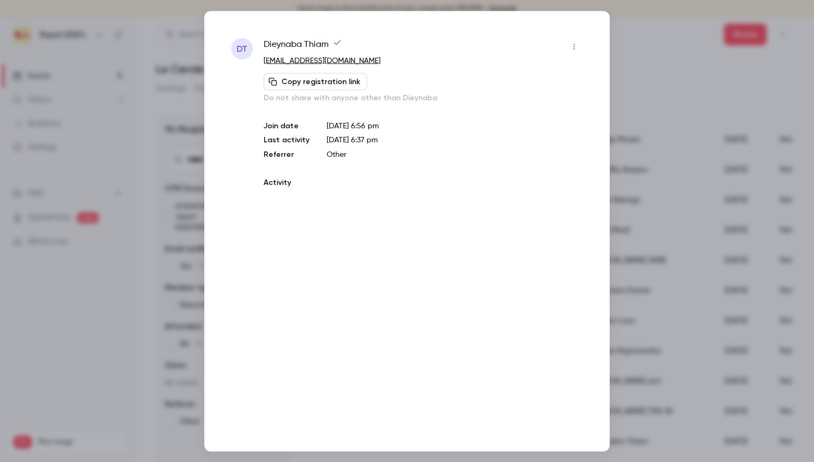
copy span "[EMAIL_ADDRESS][DOMAIN_NAME]"
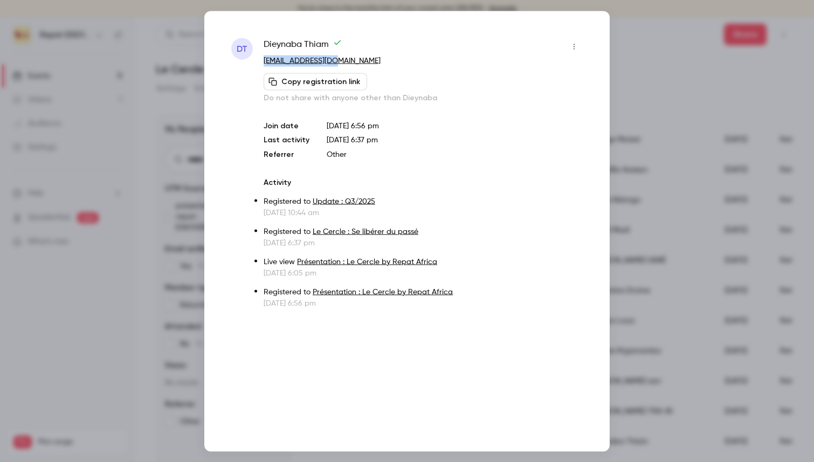
drag, startPoint x: 345, startPoint y: 62, endPoint x: 263, endPoint y: 63, distance: 82.0
click at [263, 63] on div "DT [PERSON_NAME] [EMAIL_ADDRESS][DOMAIN_NAME] Copy registration link Do not sha…" at bounding box center [407, 173] width 352 height 271
copy link "[EMAIL_ADDRESS][DOMAIN_NAME]"
click at [195, 191] on div at bounding box center [407, 231] width 814 height 462
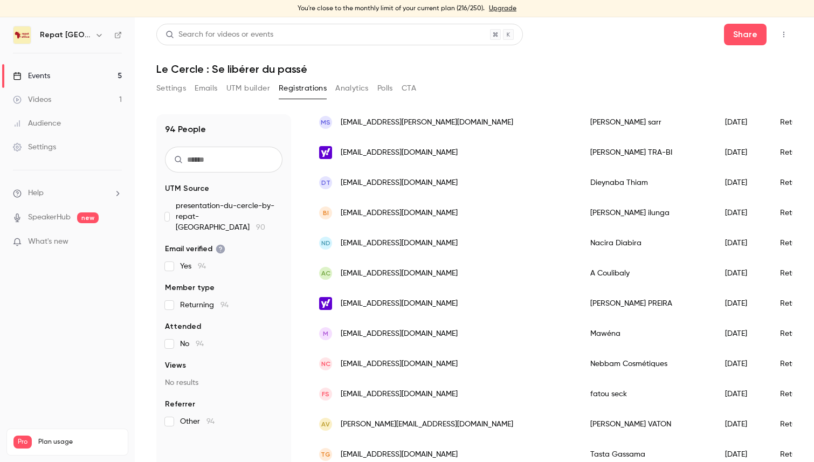
scroll to position [509, 0]
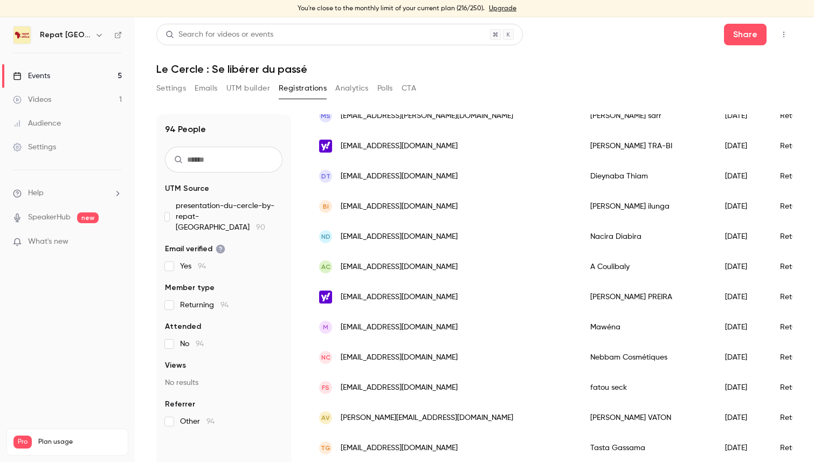
click at [53, 74] on link "Events 5" at bounding box center [67, 76] width 135 height 24
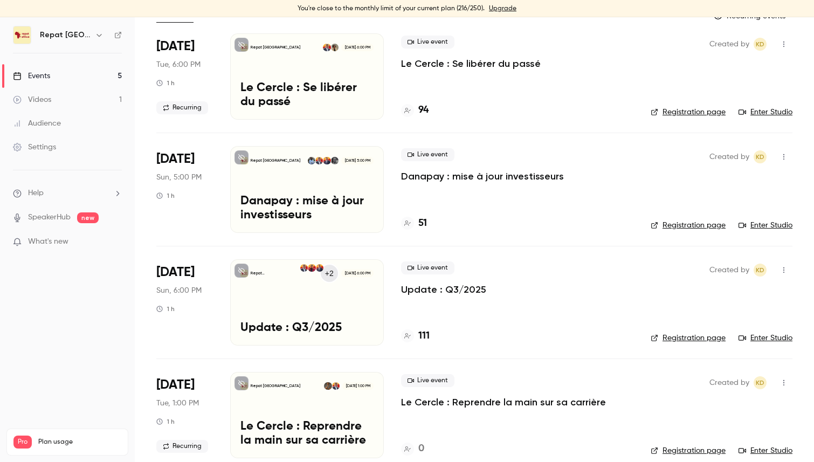
scroll to position [77, 0]
click at [427, 337] on h4 "111" at bounding box center [424, 335] width 11 height 15
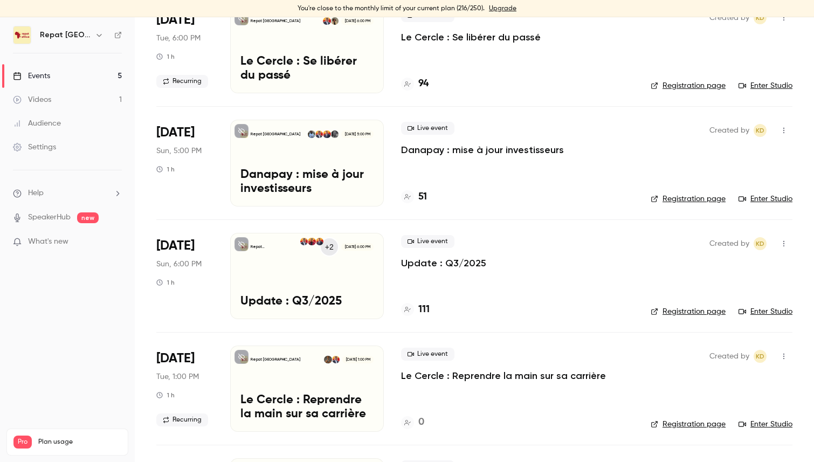
scroll to position [117, 0]
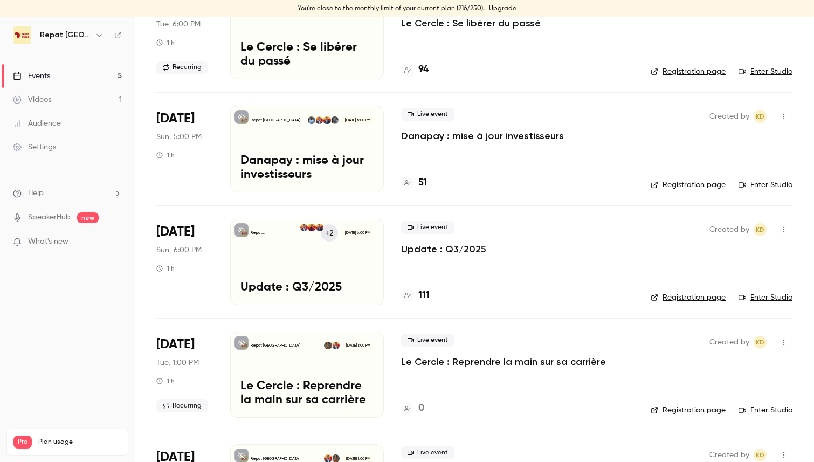
click at [424, 296] on h4 "111" at bounding box center [424, 296] width 11 height 15
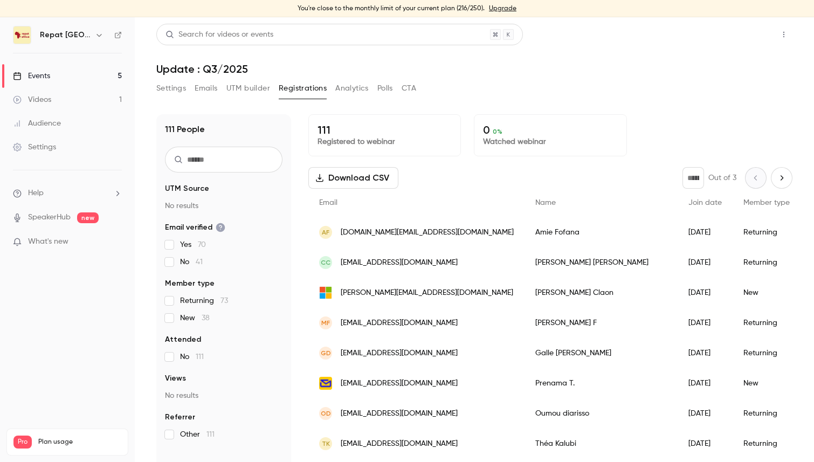
click at [750, 41] on button "Share" at bounding box center [745, 35] width 43 height 22
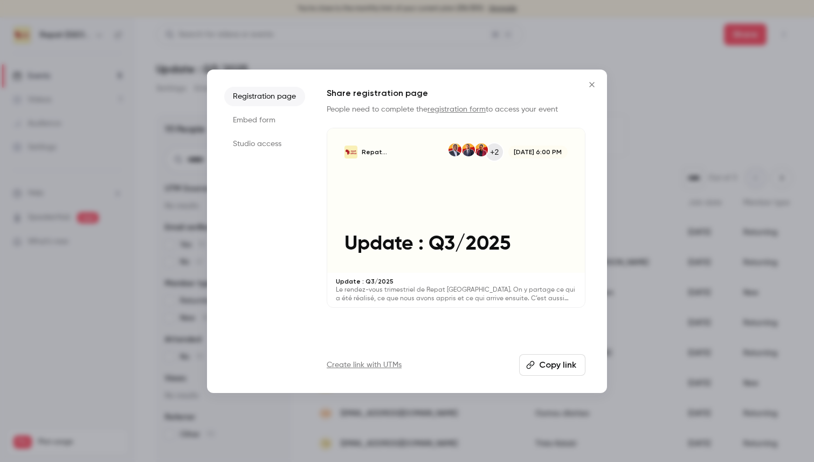
click at [554, 371] on button "Copy link" at bounding box center [552, 365] width 66 height 22
click at [593, 84] on icon "Close" at bounding box center [592, 84] width 13 height 9
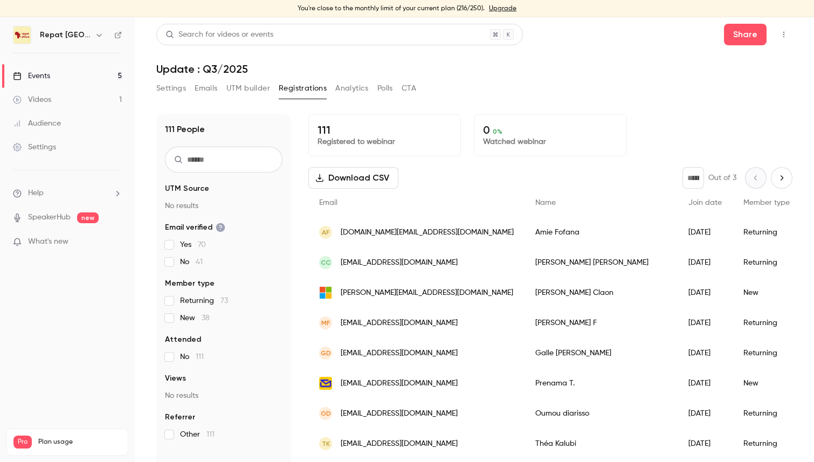
click at [60, 72] on link "Events 5" at bounding box center [67, 76] width 135 height 24
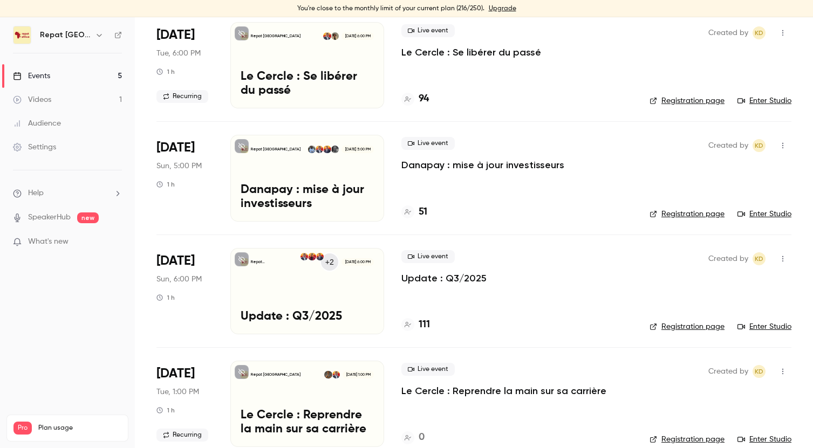
scroll to position [88, 0]
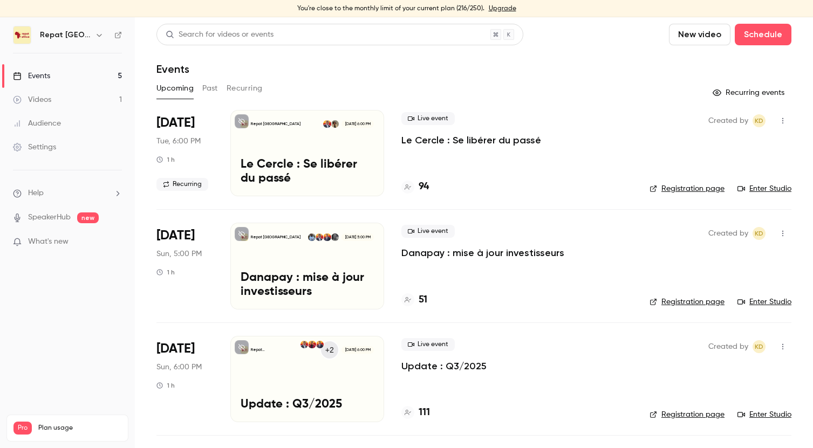
click at [427, 404] on div "Live event Update : Q3/2025 111" at bounding box center [516, 379] width 231 height 86
click at [424, 409] on h4 "111" at bounding box center [424, 413] width 11 height 15
click at [417, 180] on div "94" at bounding box center [415, 187] width 28 height 15
click at [422, 188] on h4 "94" at bounding box center [424, 187] width 10 height 15
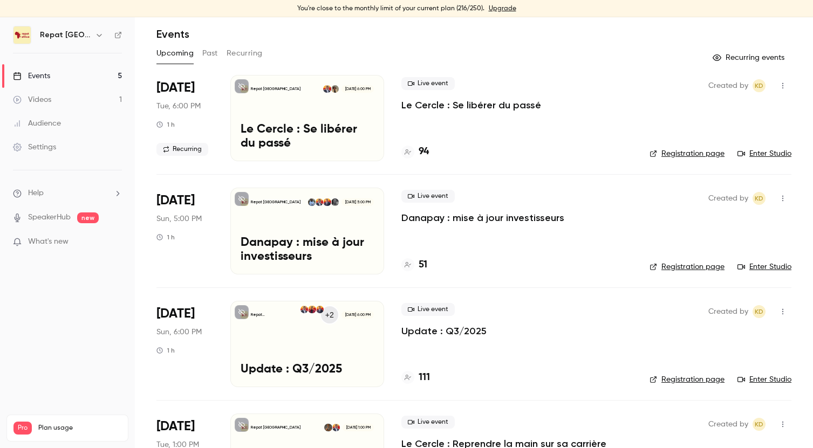
scroll to position [35, 0]
click at [426, 146] on h4 "94" at bounding box center [424, 152] width 10 height 15
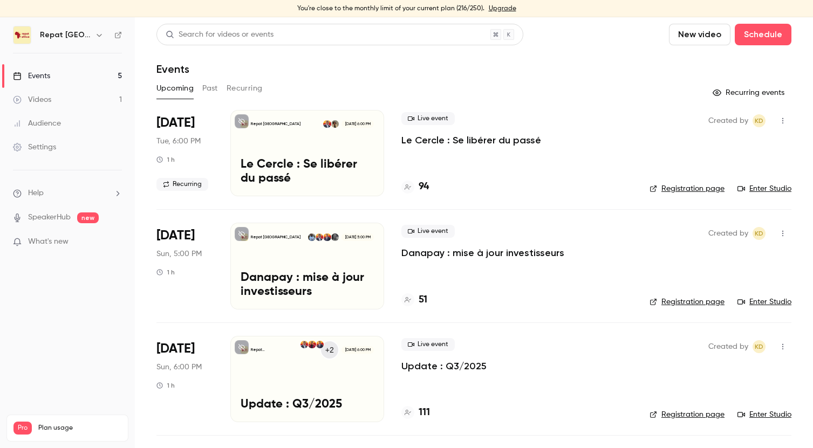
click at [419, 296] on h4 "51" at bounding box center [423, 300] width 9 height 15
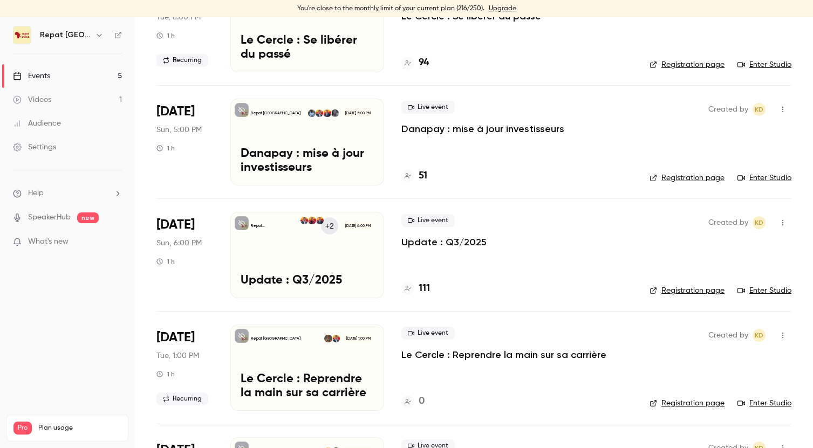
scroll to position [126, 0]
